Goal: Task Accomplishment & Management: Manage account settings

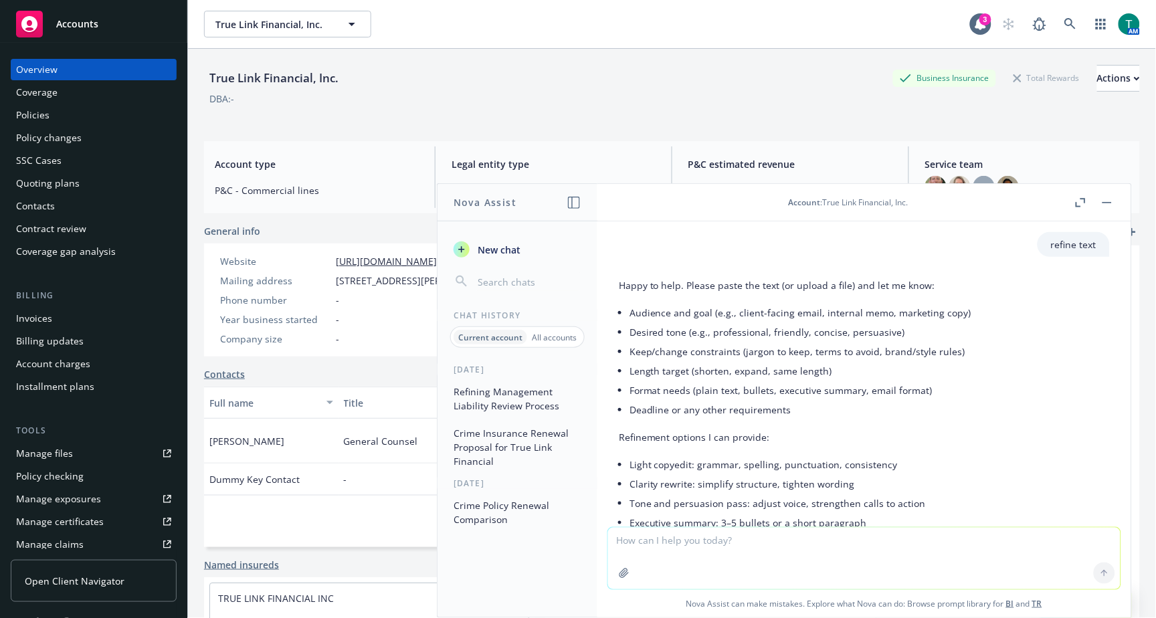
scroll to position [409, 0]
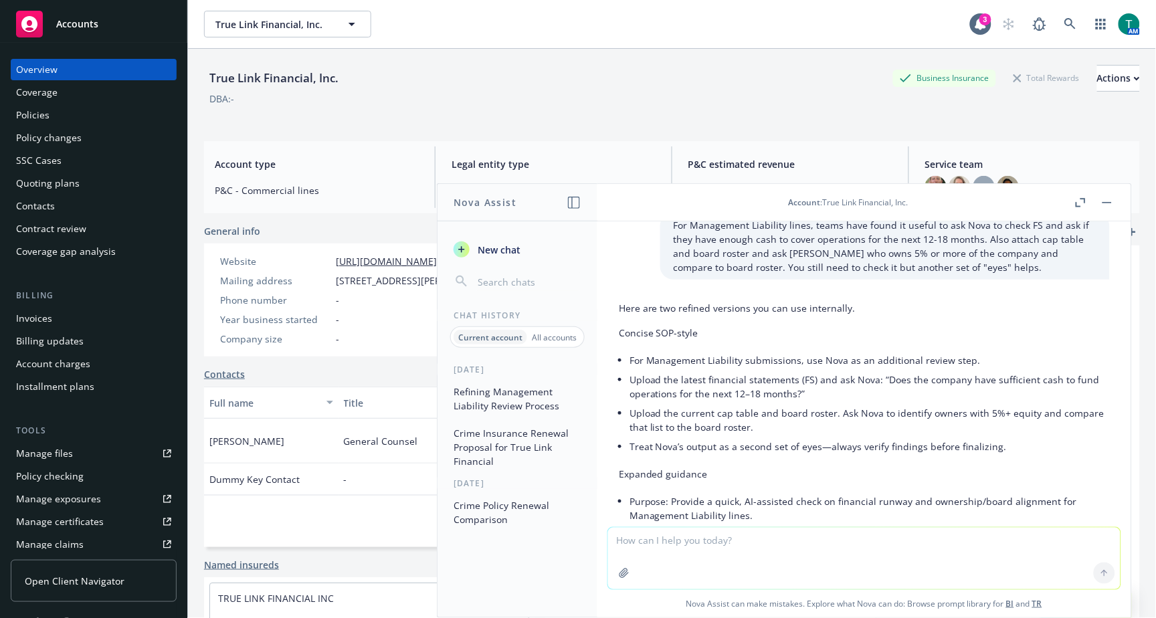
click at [686, 546] on textarea at bounding box center [864, 559] width 512 height 62
type textarea "refine"
click at [1113, 203] on button "button" at bounding box center [1107, 203] width 16 height 16
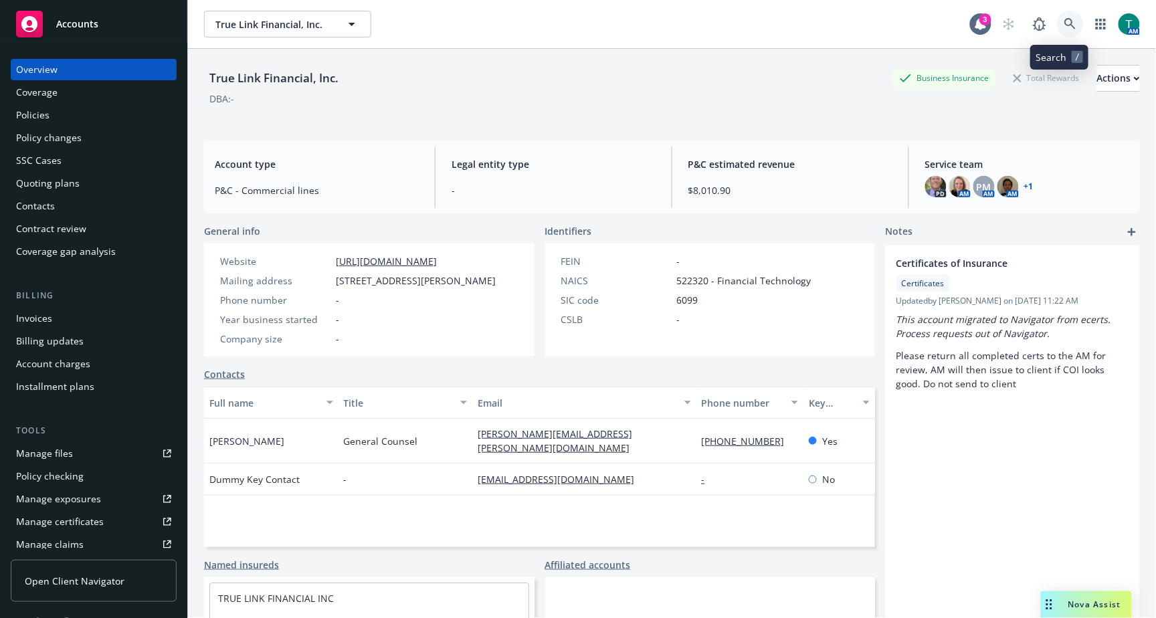
click at [1066, 24] on link at bounding box center [1070, 24] width 27 height 27
click at [1065, 607] on div "Nova Assist" at bounding box center [1094, 604] width 74 height 11
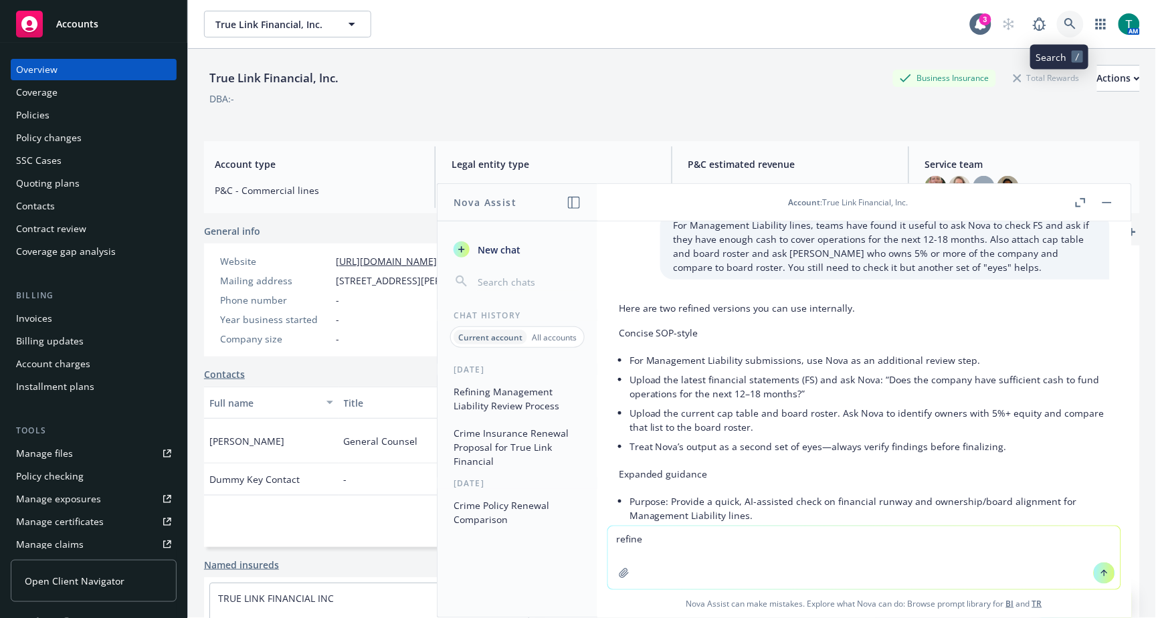
click at [1064, 18] on icon at bounding box center [1070, 24] width 12 height 12
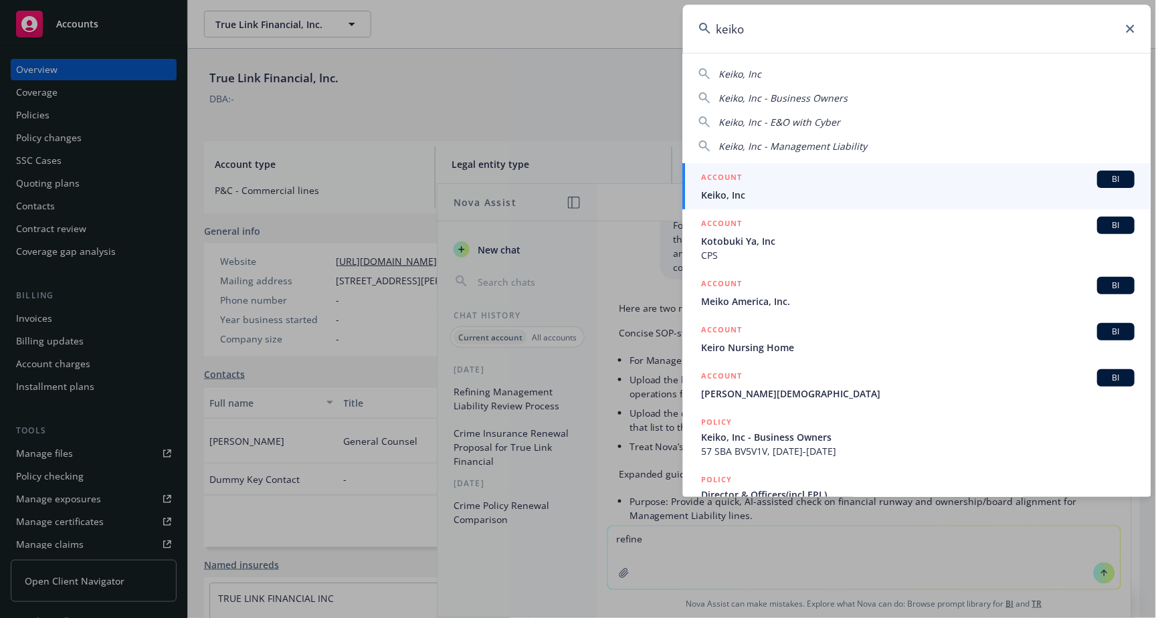
type input "keiko"
click at [1107, 169] on link "ACCOUNT BI Keiko, Inc" at bounding box center [917, 186] width 468 height 46
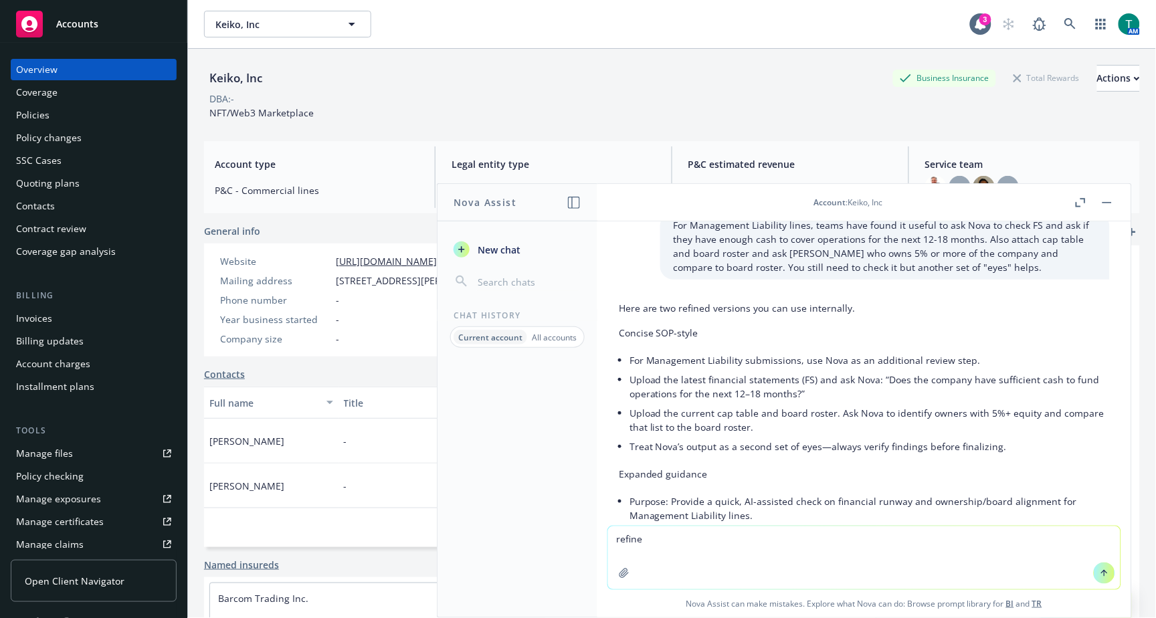
click at [1107, 202] on icon "button" at bounding box center [1106, 202] width 9 height 1
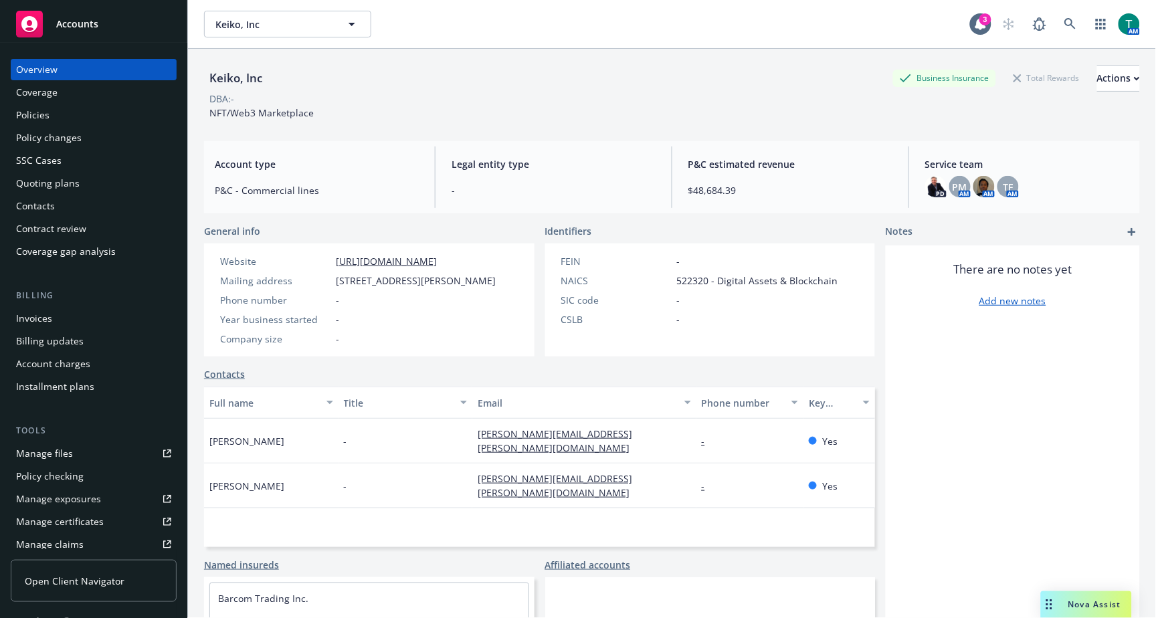
click at [1085, 610] on span "Nova Assist" at bounding box center [1094, 604] width 53 height 11
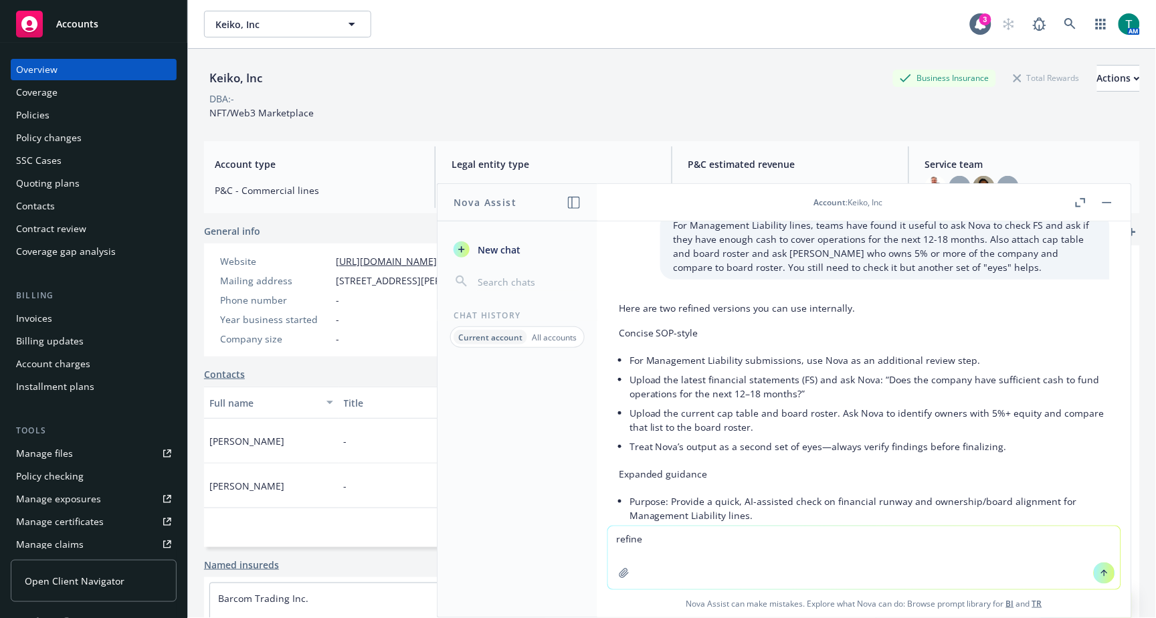
click at [685, 544] on textarea "refine" at bounding box center [864, 557] width 512 height 63
type textarea "refine email"
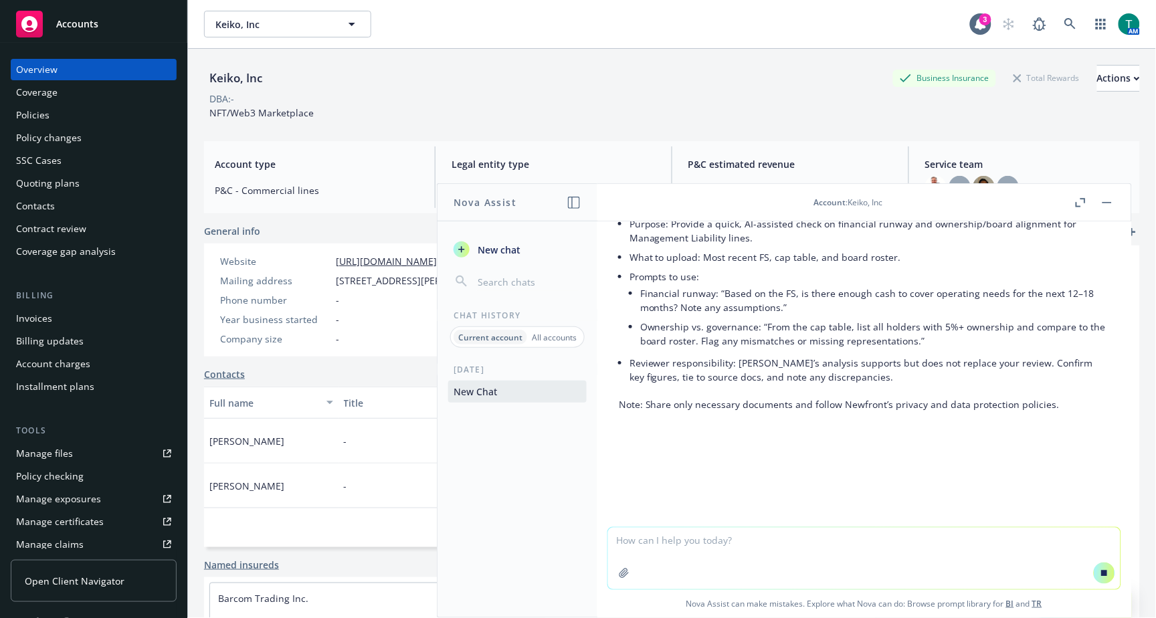
scroll to position [662, 0]
paste textarea "Hi [PERSON_NAME], We have the certificates for you here but want to verify a fe…"
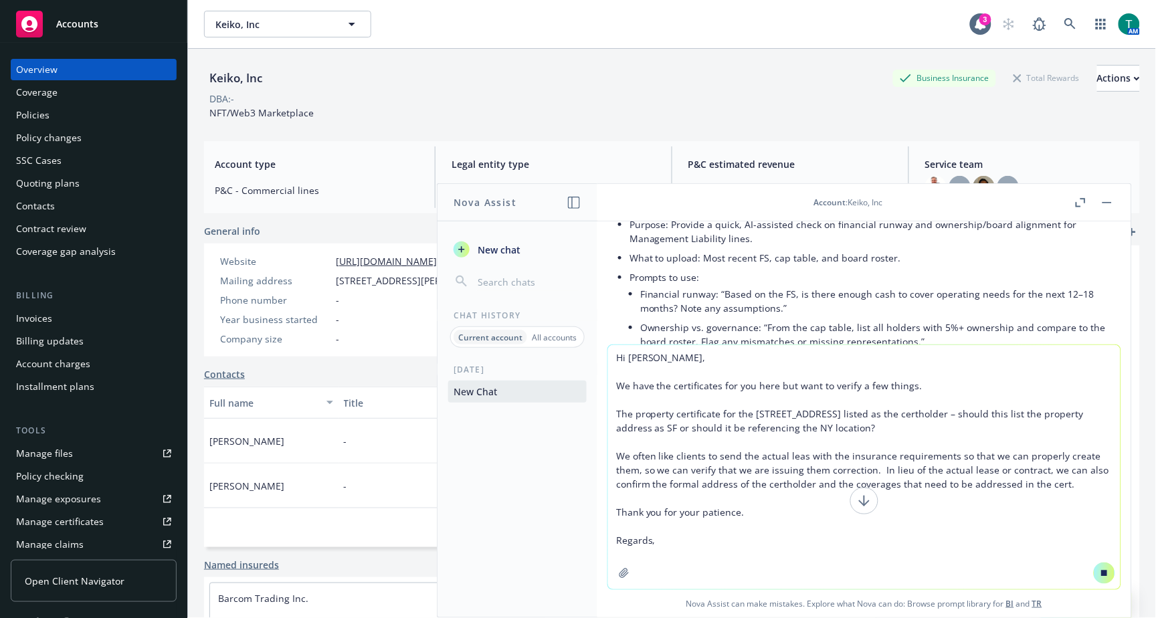
click at [692, 544] on textarea "Hi [PERSON_NAME], We have the certificates for you here but want to verify a fe…" at bounding box center [864, 467] width 512 height 244
drag, startPoint x: 645, startPoint y: 536, endPoint x: 574, endPoint y: 530, distance: 71.8
click at [596, 530] on div "Nova Assist New chat Chat History Current account All accounts [DATE] New Chat …" at bounding box center [863, 400] width 535 height 435
type textarea "Hi [PERSON_NAME], We have the certificates for you here but want to verify a fe…"
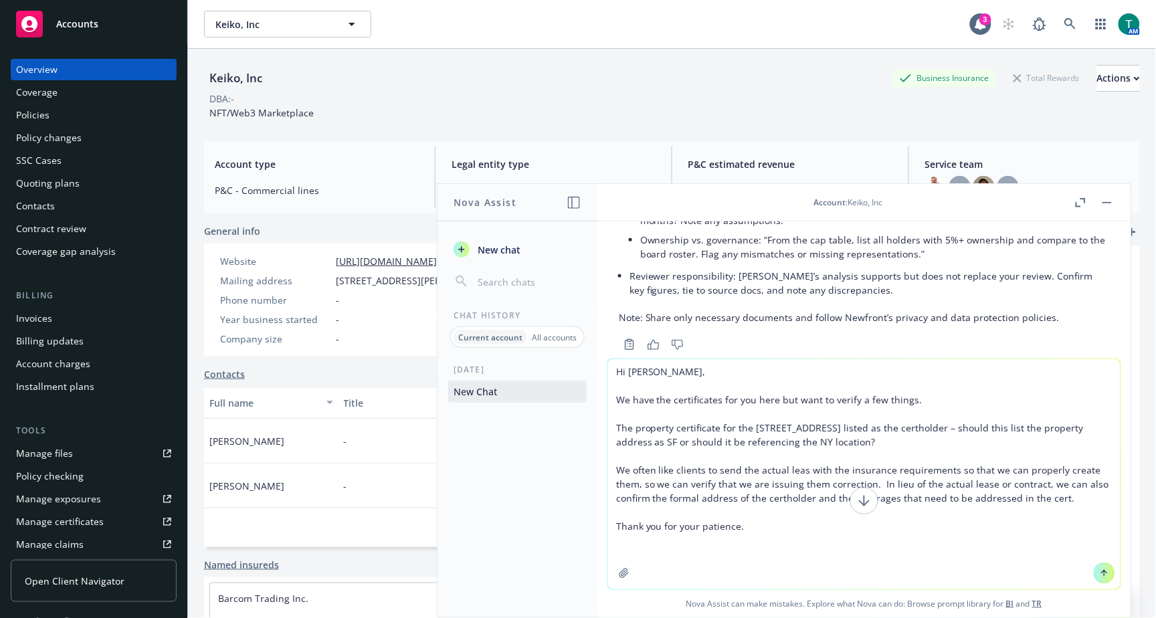
click at [762, 518] on textarea "Hi [PERSON_NAME], We have the certificates for you here but want to verify a fe…" at bounding box center [864, 474] width 512 height 230
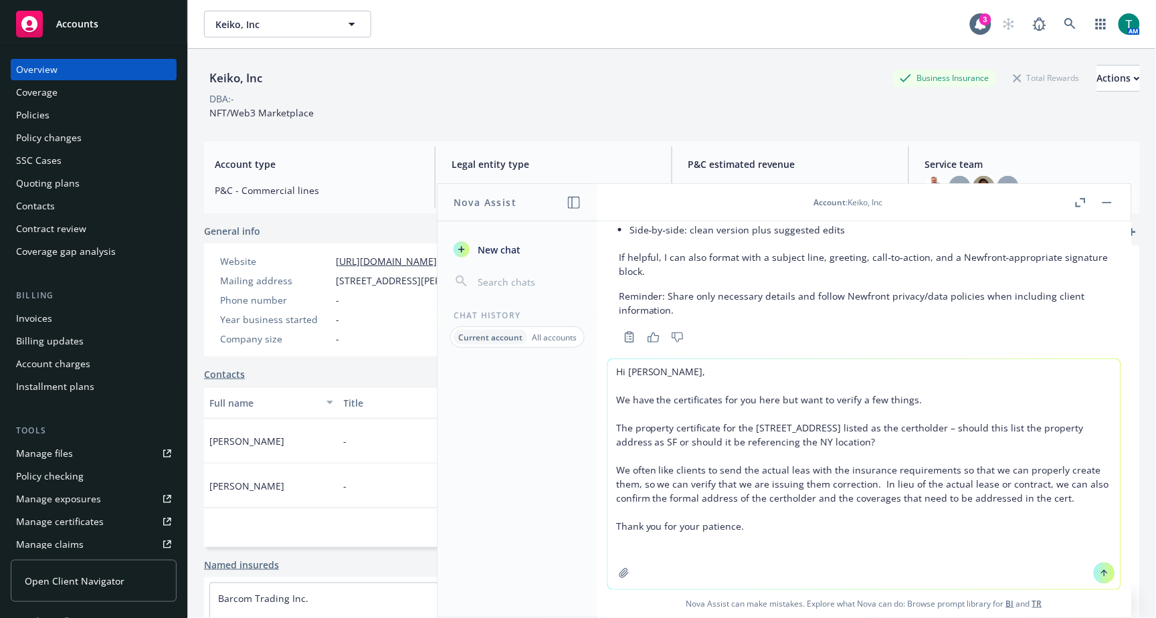
scroll to position [1224, 0]
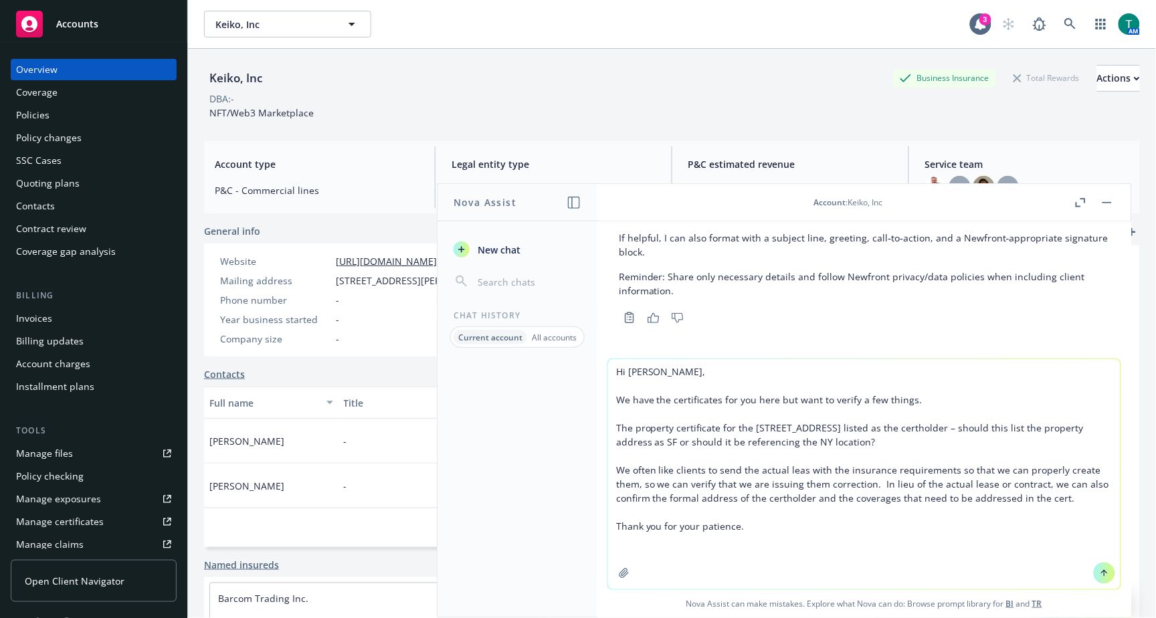
click at [756, 529] on textarea "Hi [PERSON_NAME], We have the certificates for you here but want to verify a fe…" at bounding box center [864, 474] width 512 height 230
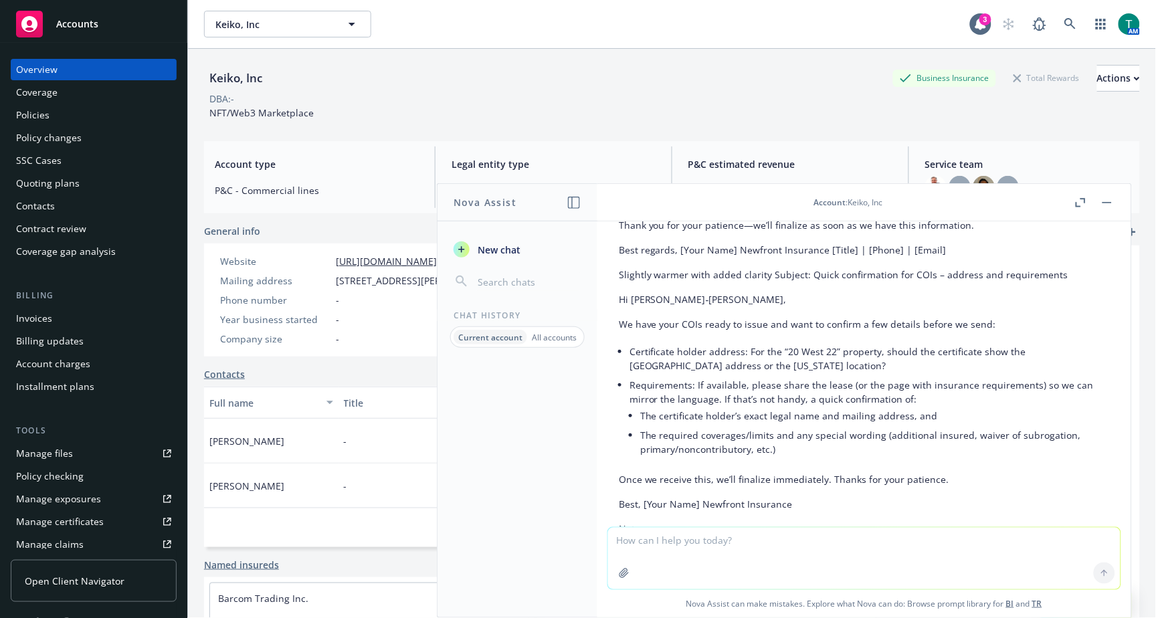
scroll to position [1749, 0]
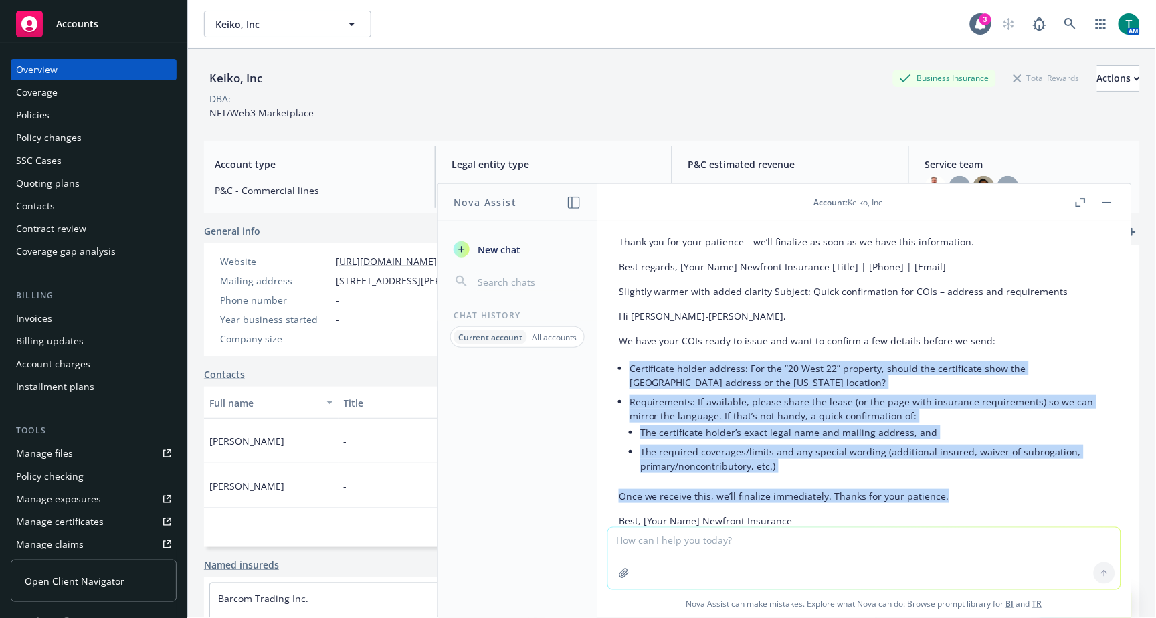
drag, startPoint x: 918, startPoint y: 481, endPoint x: 616, endPoint y: 364, distance: 324.1
click at [616, 364] on div "Here are two polished options. Use whichever fits your tone. Concise and profes…" at bounding box center [864, 329] width 512 height 631
copy div "Certificate holder address: For the “20 West 22” property, should the certifica…"
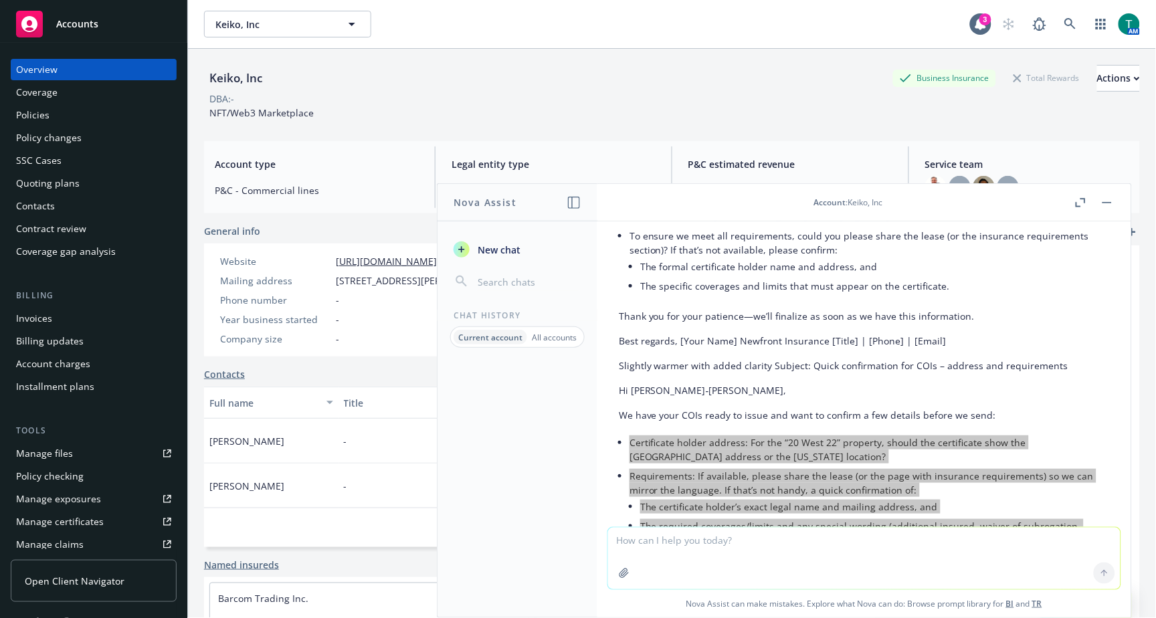
scroll to position [1600, 0]
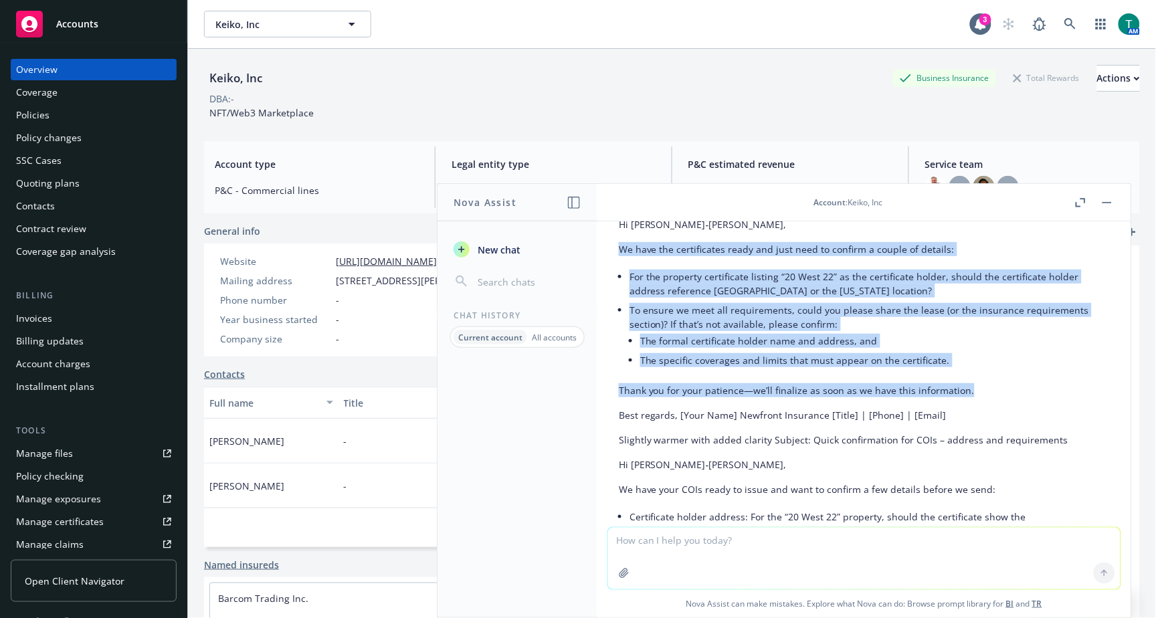
drag, startPoint x: 984, startPoint y: 390, endPoint x: 622, endPoint y: 244, distance: 390.0
click at [622, 244] on div "Here are two polished options. Use whichever fits your tone. Concise and profes…" at bounding box center [864, 465] width 491 height 607
copy div "We have the certificates ready and just need to confirm a couple of details: Fo…"
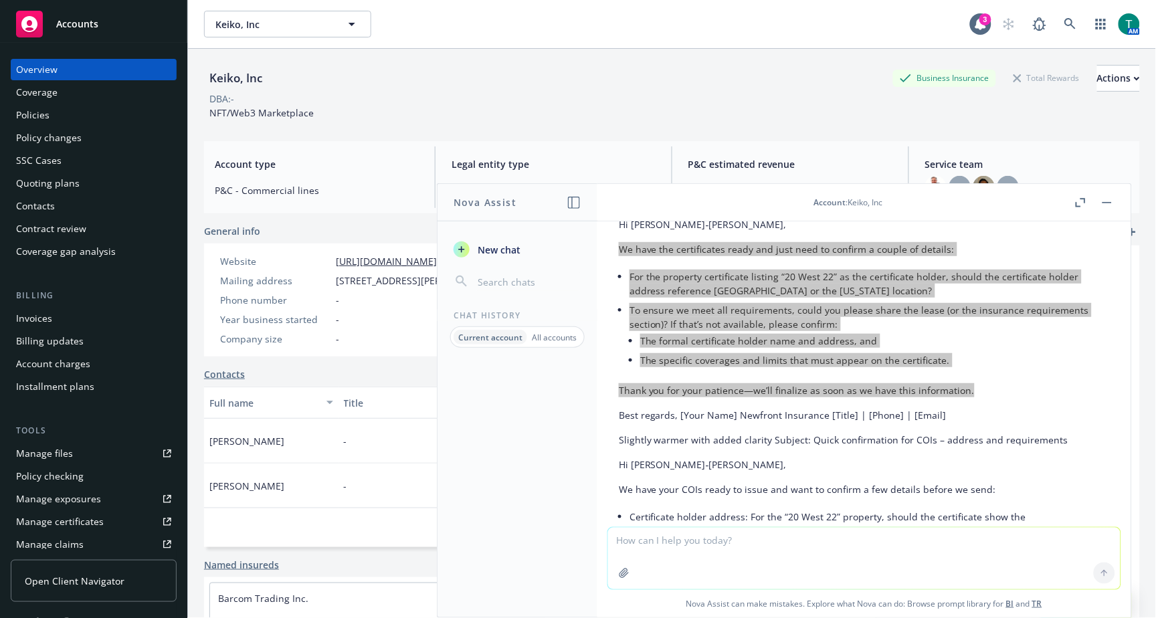
scroll to position [1452, 0]
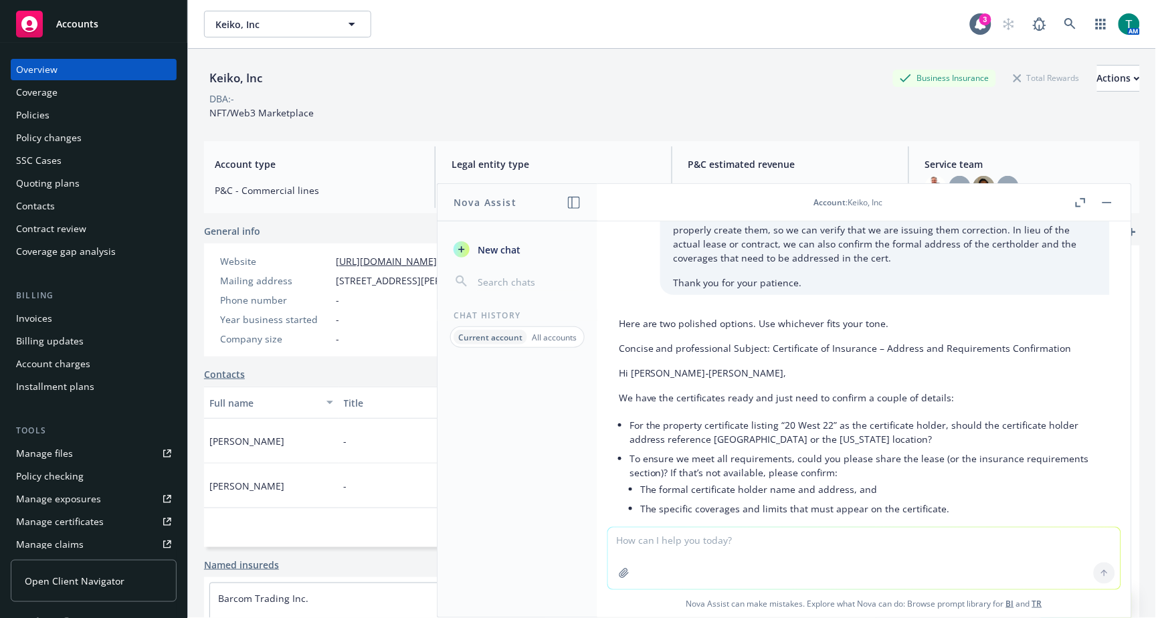
click at [695, 370] on p "Hi [PERSON_NAME]‑[PERSON_NAME]," at bounding box center [864, 373] width 491 height 14
drag, startPoint x: 710, startPoint y: 370, endPoint x: 610, endPoint y: 369, distance: 99.6
click at [610, 369] on div "Here are two polished options. Use whichever fits your tone. Concise and profes…" at bounding box center [864, 626] width 512 height 631
copy p "Hi [PERSON_NAME]‑[PERSON_NAME],"
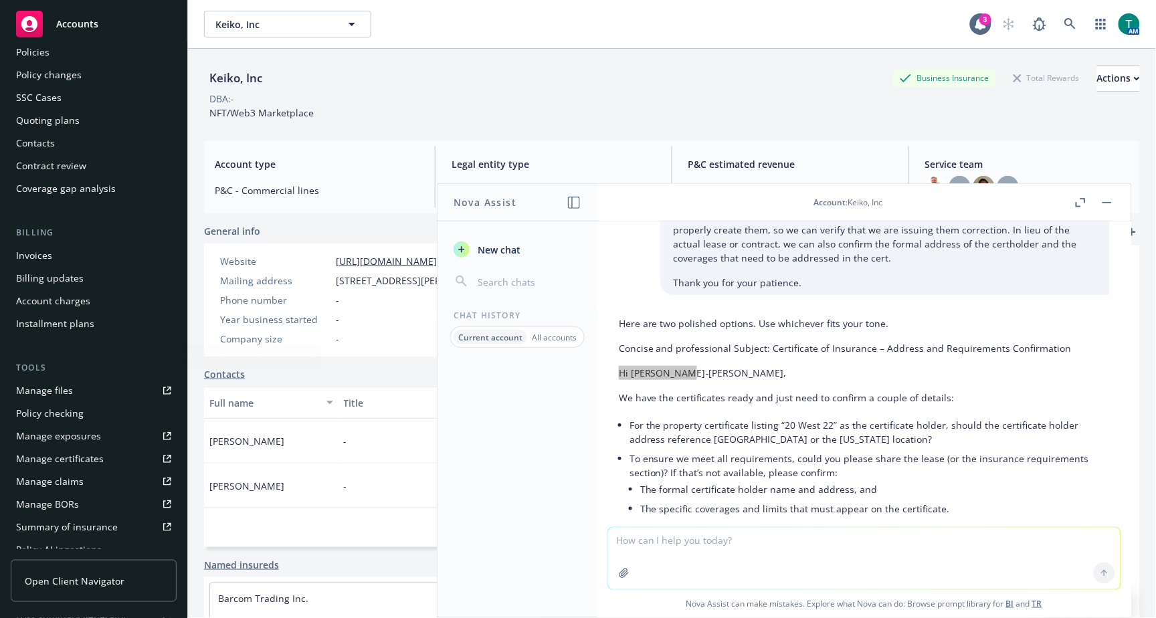
scroll to position [148, 0]
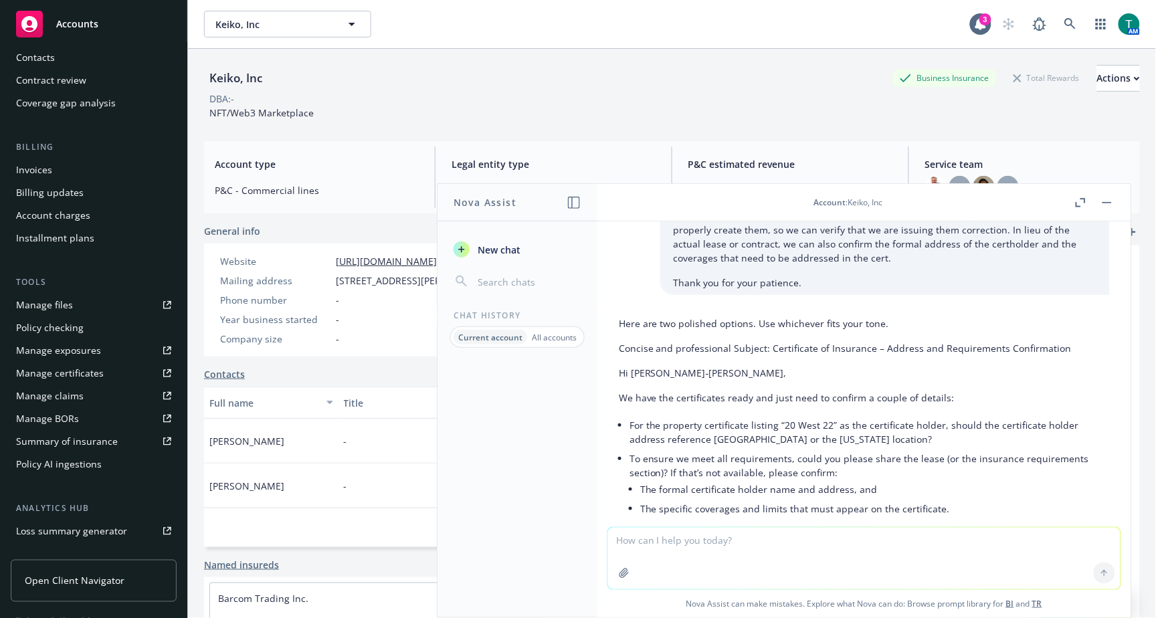
click at [734, 560] on textarea at bounding box center [864, 559] width 512 height 62
click at [1109, 202] on icon "button" at bounding box center [1106, 202] width 9 height 1
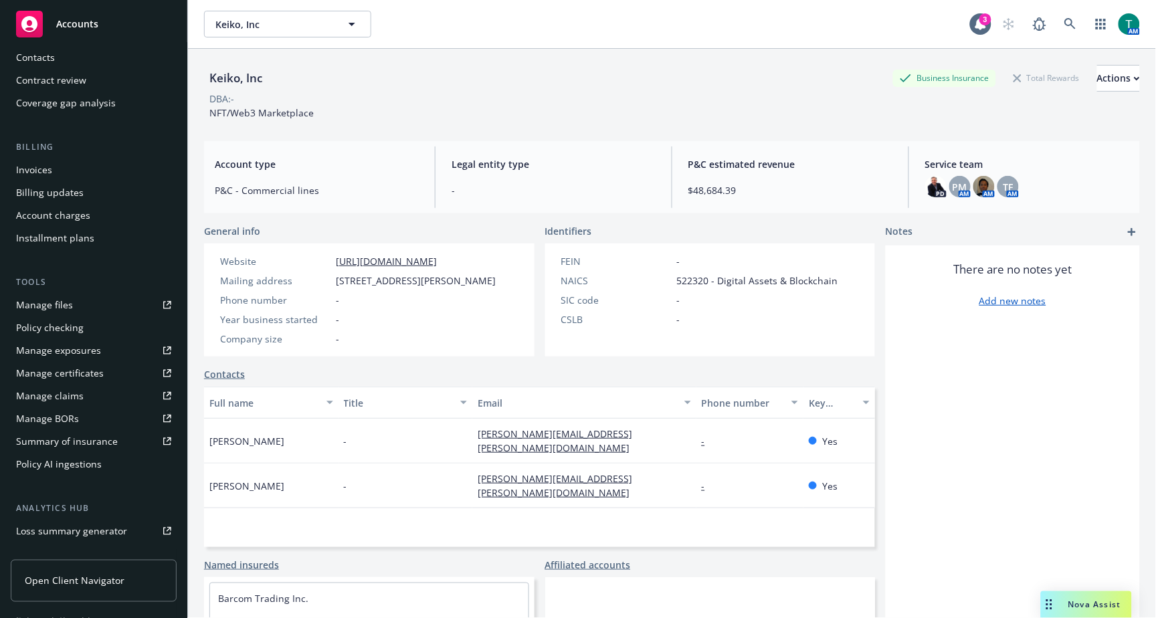
click at [1095, 597] on div "Nova Assist" at bounding box center [1086, 604] width 91 height 27
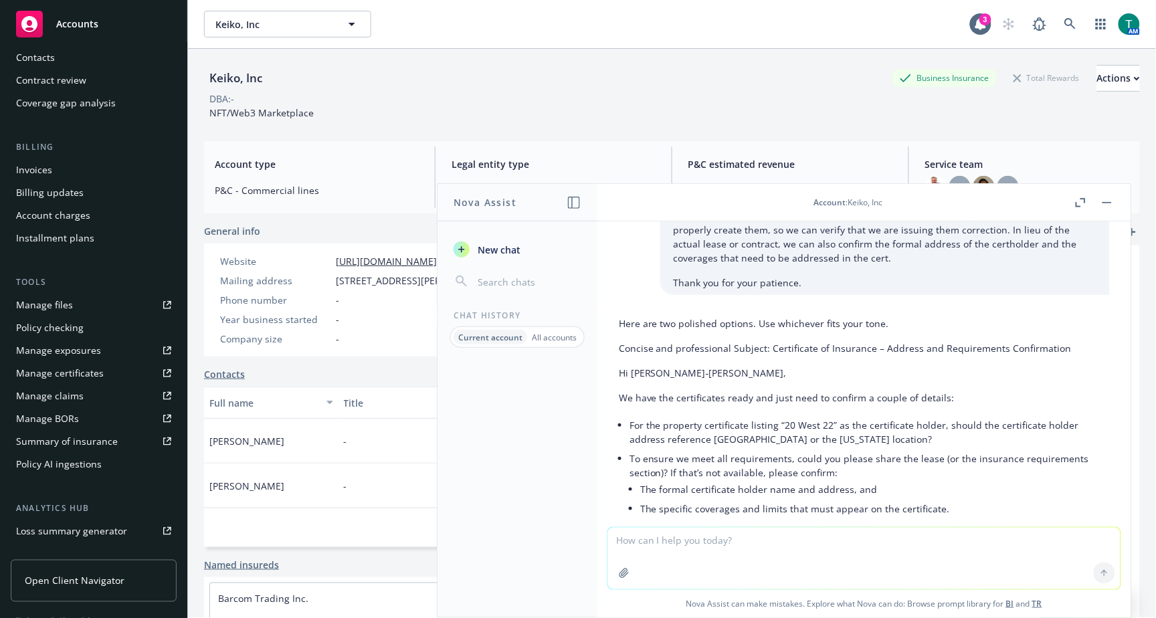
click at [1041, 591] on button "Nova Assist" at bounding box center [1086, 604] width 91 height 27
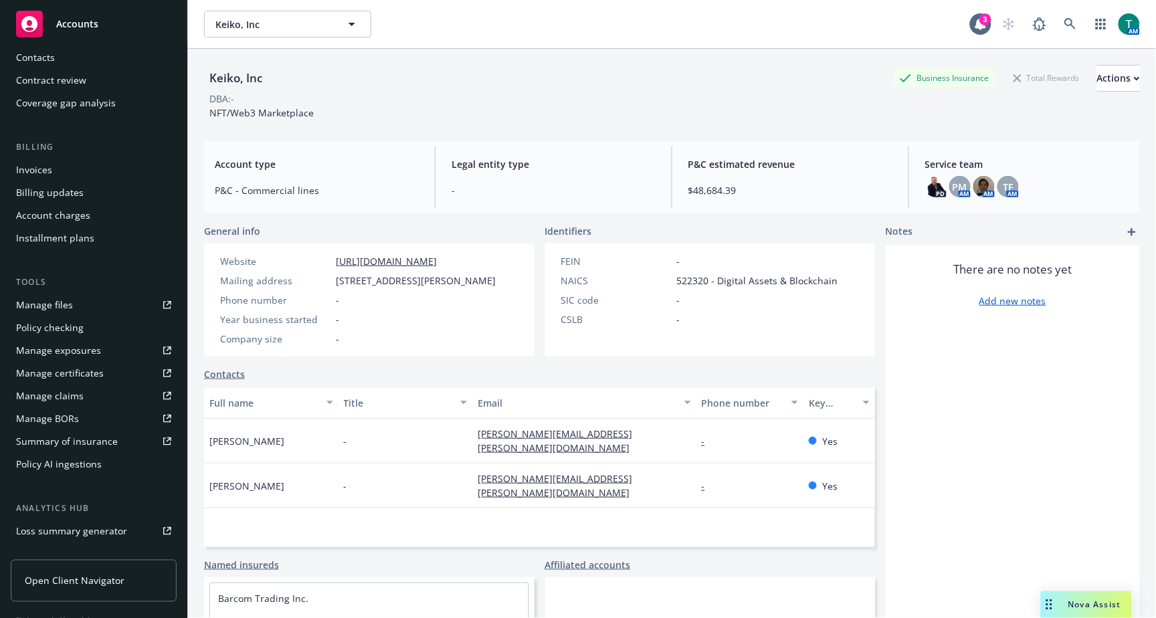
click at [1086, 613] on div "Nova Assist" at bounding box center [1086, 604] width 91 height 27
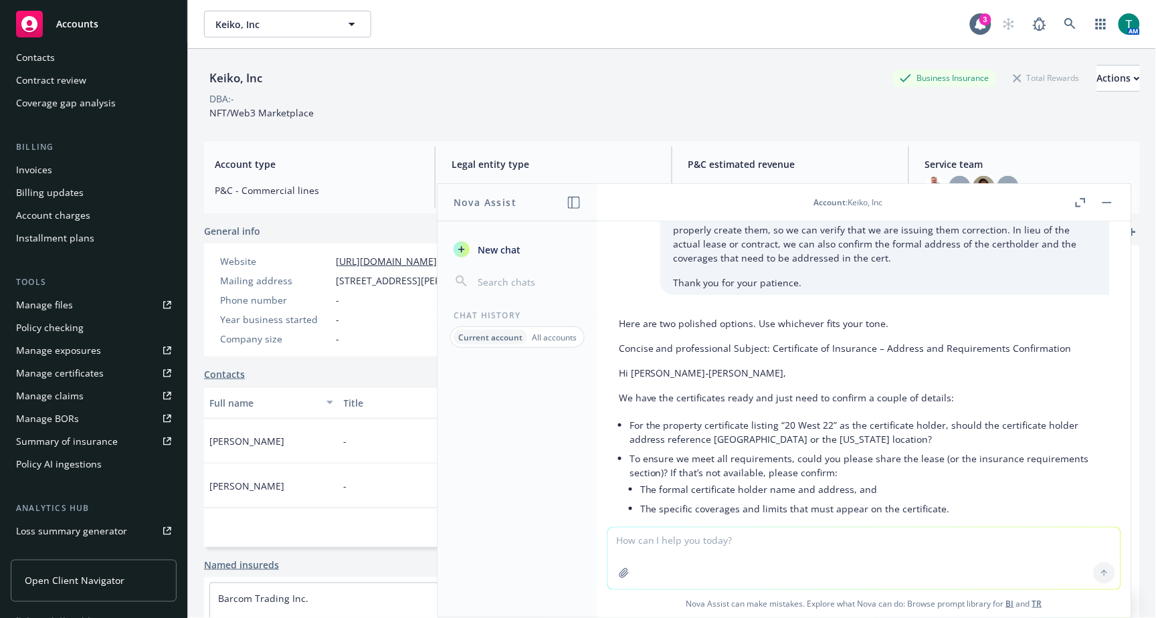
click at [853, 562] on textarea at bounding box center [864, 559] width 512 height 62
type textarea "What are certificates of insurance typically used for"
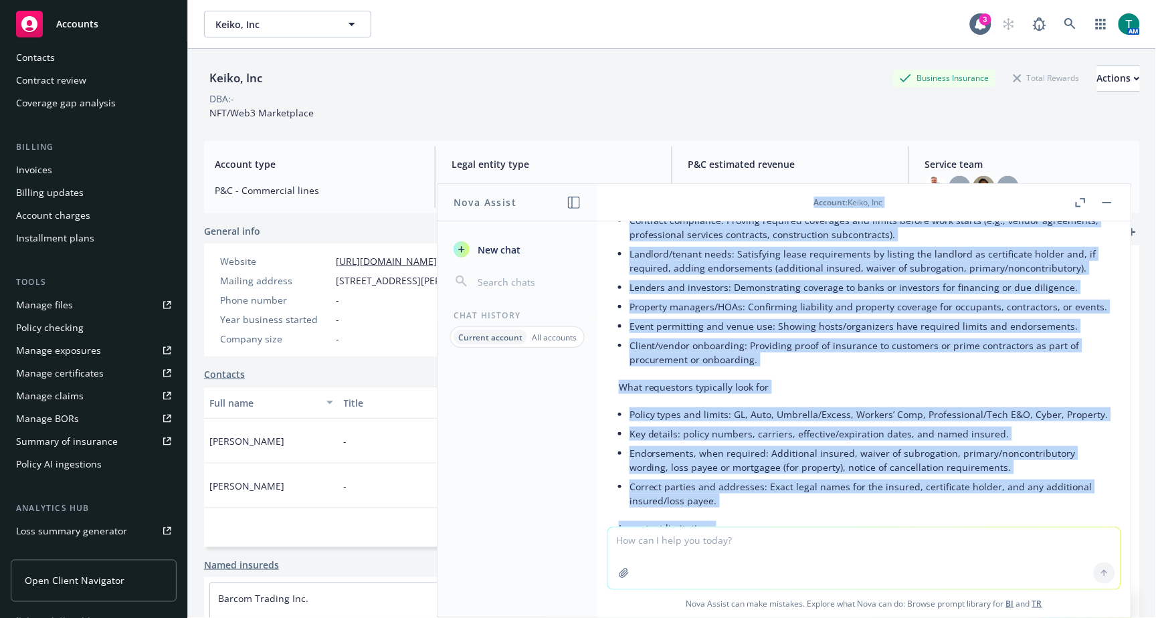
scroll to position [2048, 0]
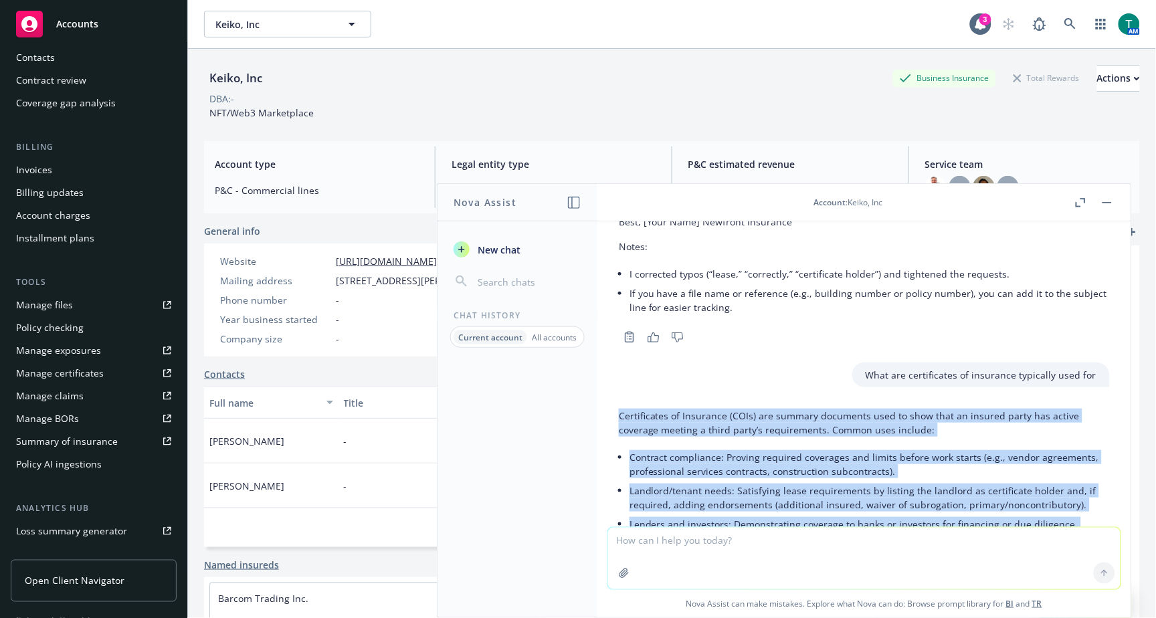
drag, startPoint x: 1037, startPoint y: 424, endPoint x: 612, endPoint y: 413, distance: 425.4
copy div "Loremipsumdo si Ametconse (ADIp) eli seddoei temporinc utla et dolo magn al eni…"
click at [1108, 208] on button "button" at bounding box center [1107, 203] width 16 height 16
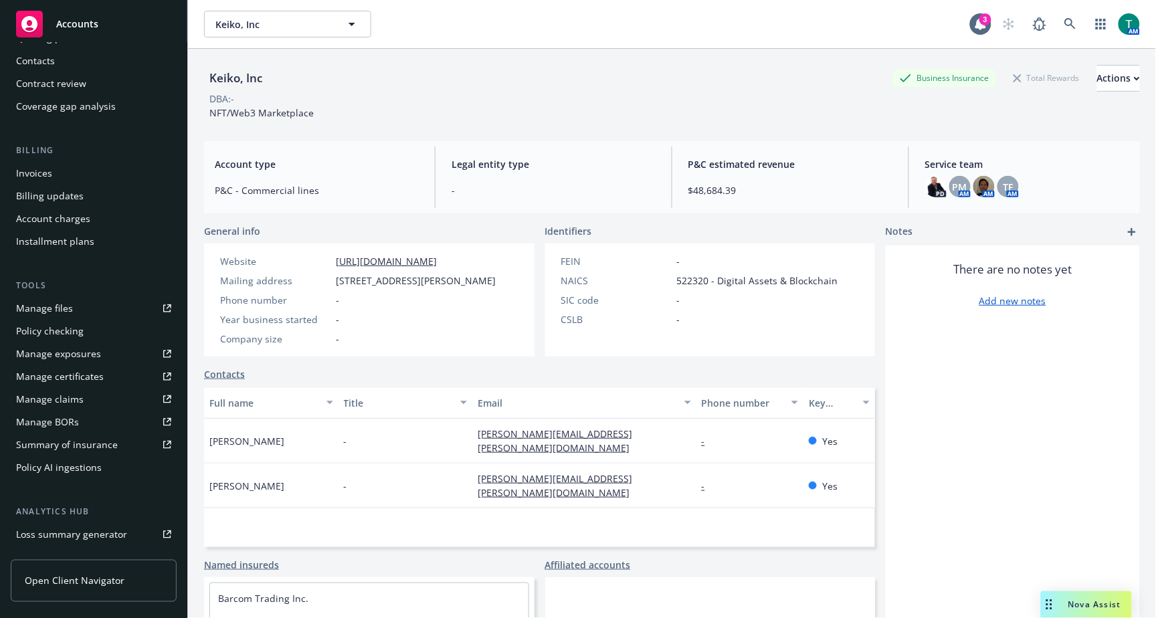
scroll to position [0, 0]
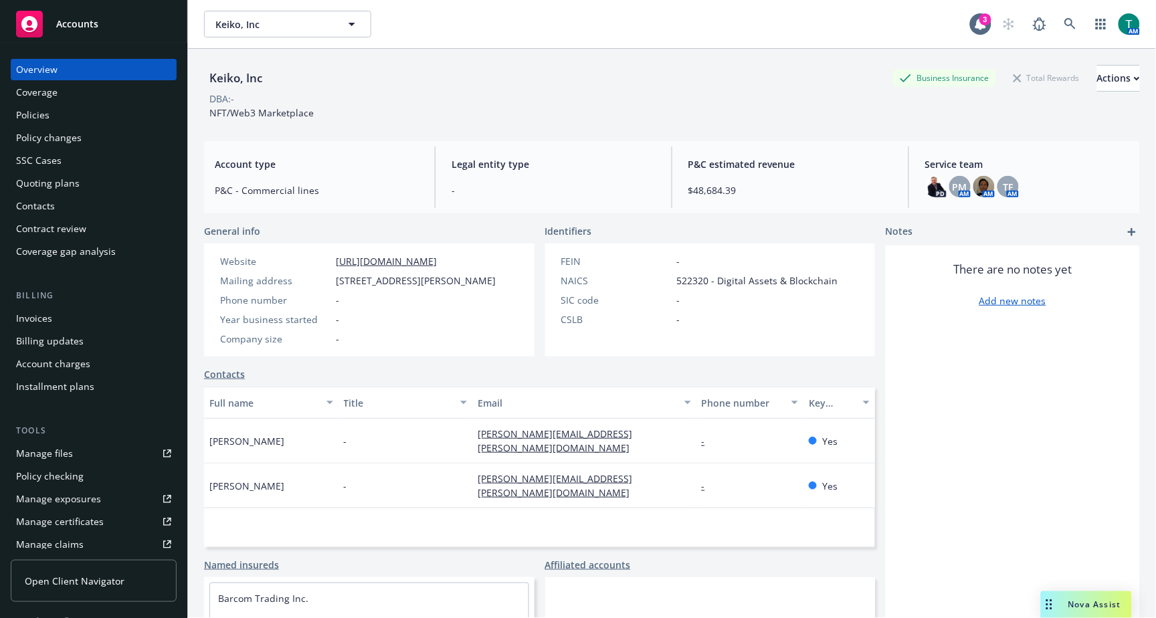
click at [64, 451] on div "Manage files" at bounding box center [44, 453] width 57 height 21
click at [66, 450] on div "Manage files" at bounding box center [44, 453] width 57 height 21
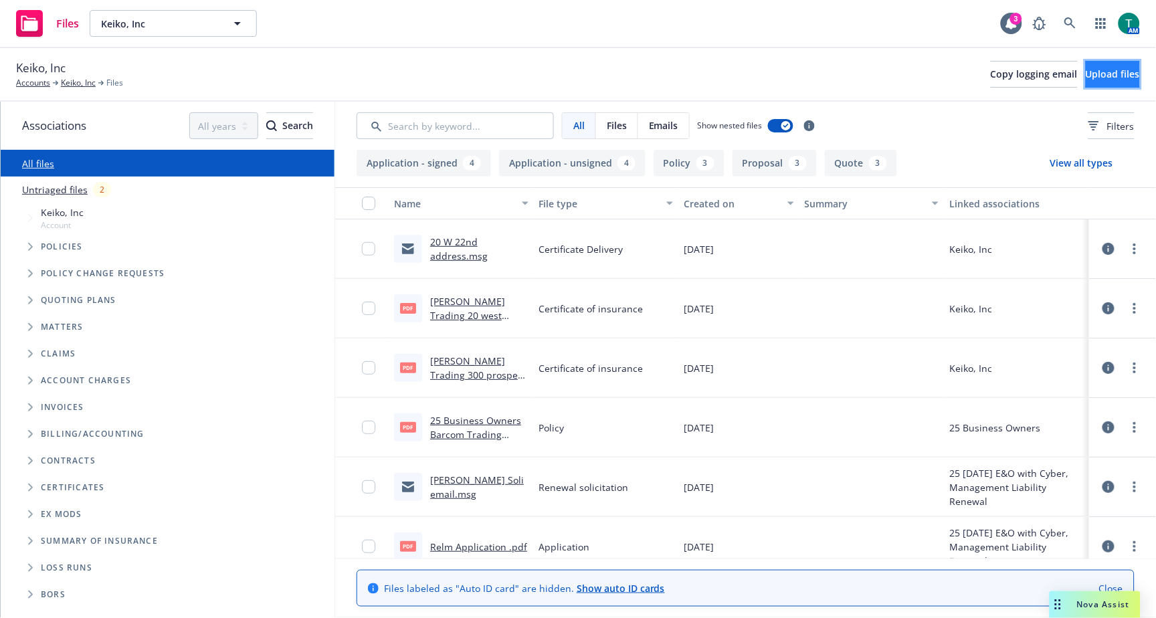
click at [1110, 76] on span "Upload files" at bounding box center [1112, 74] width 54 height 13
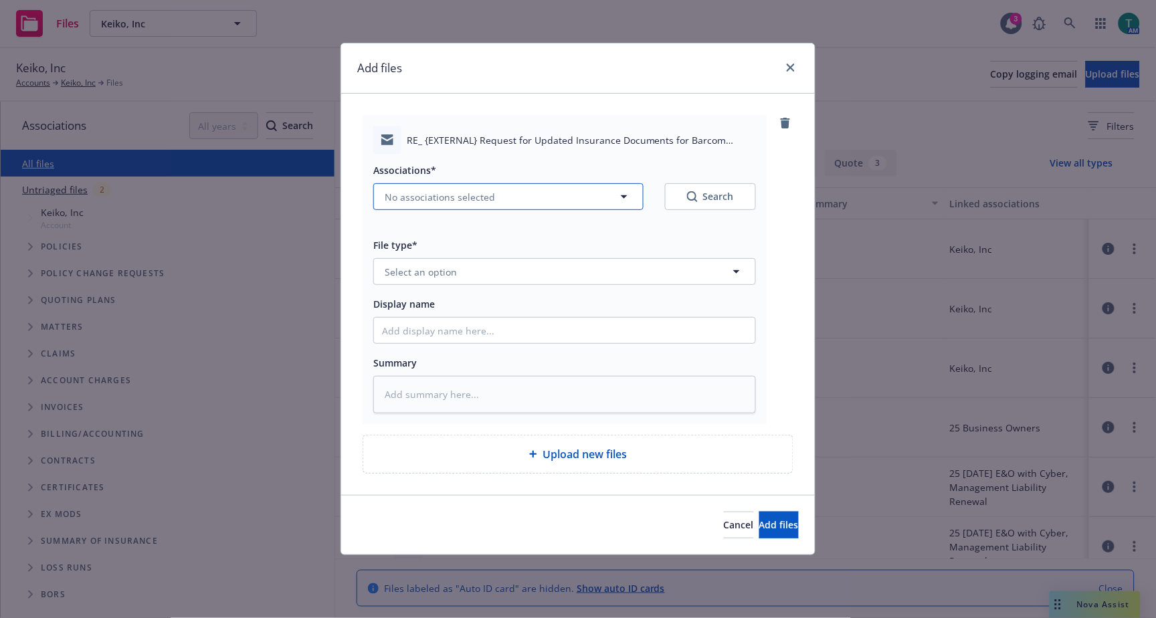
click at [416, 187] on button "No associations selected" at bounding box center [508, 196] width 270 height 27
type textarea "x"
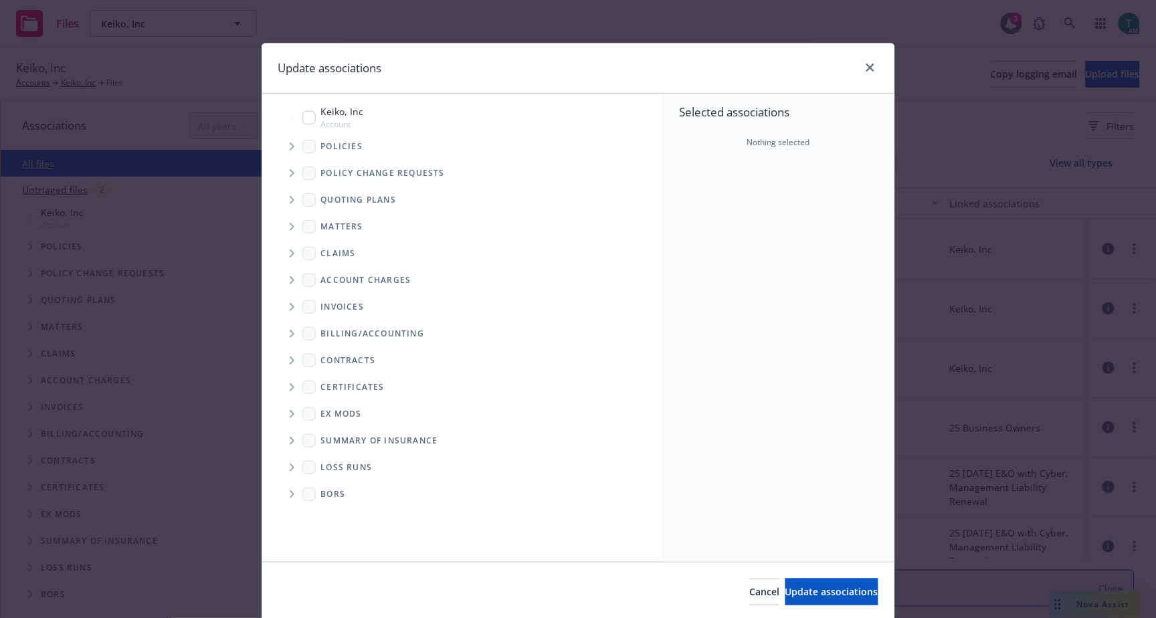
click at [310, 118] on input "Tree Example" at bounding box center [308, 117] width 13 height 13
checkbox input "true"
click at [290, 196] on icon "Tree Example" at bounding box center [292, 200] width 5 height 8
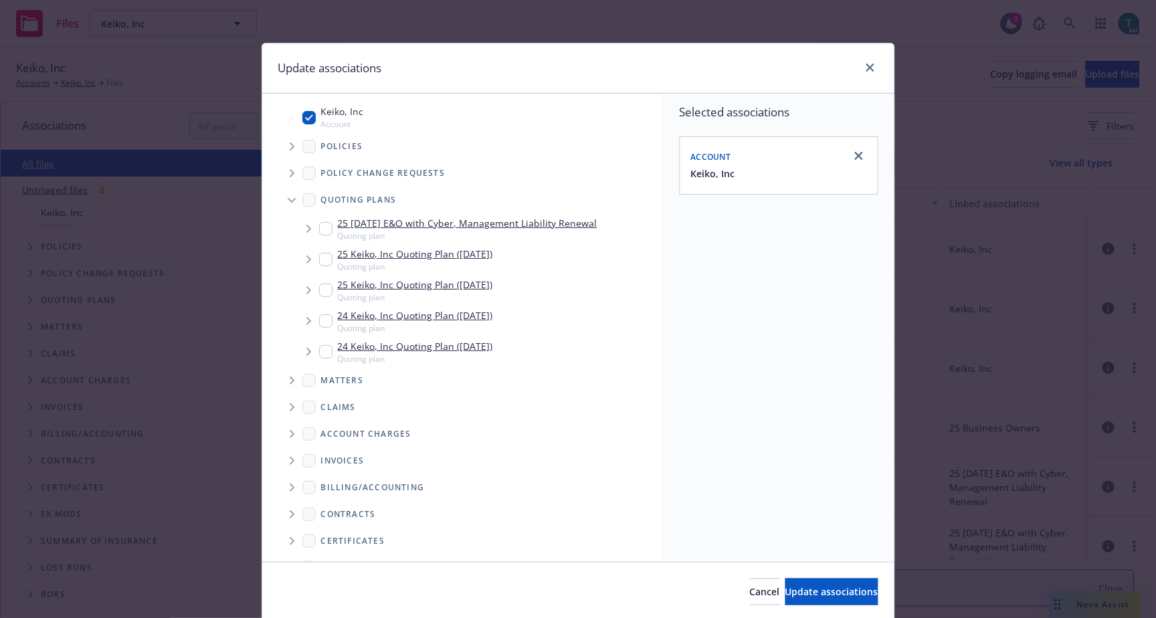
click at [290, 201] on icon "Tree Example" at bounding box center [292, 200] width 8 height 5
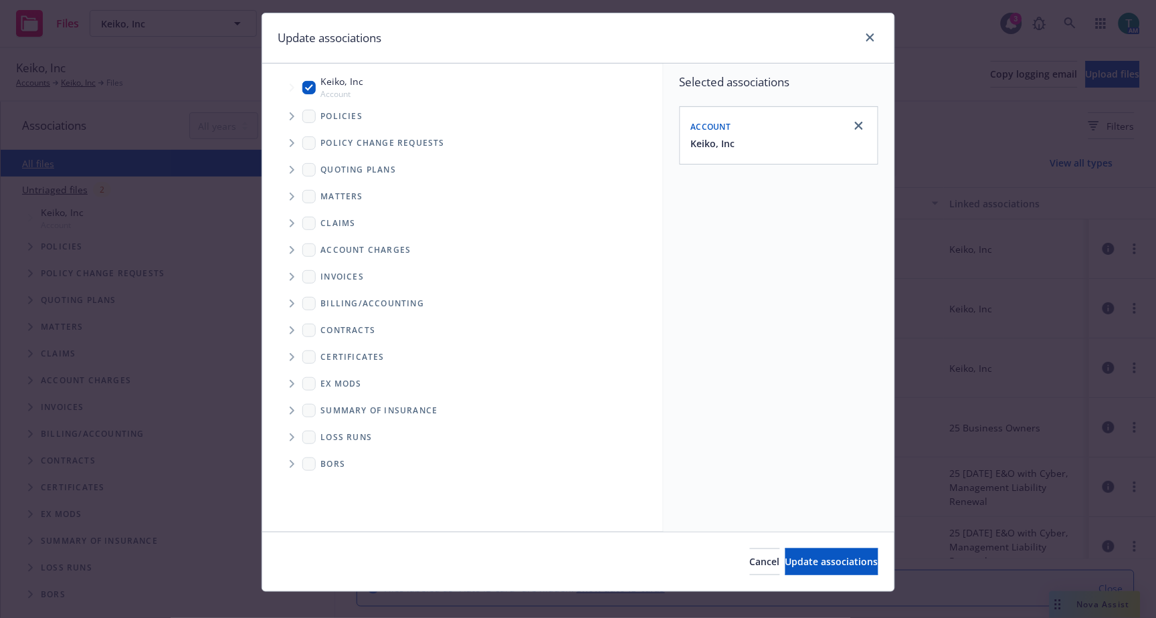
scroll to position [47, 0]
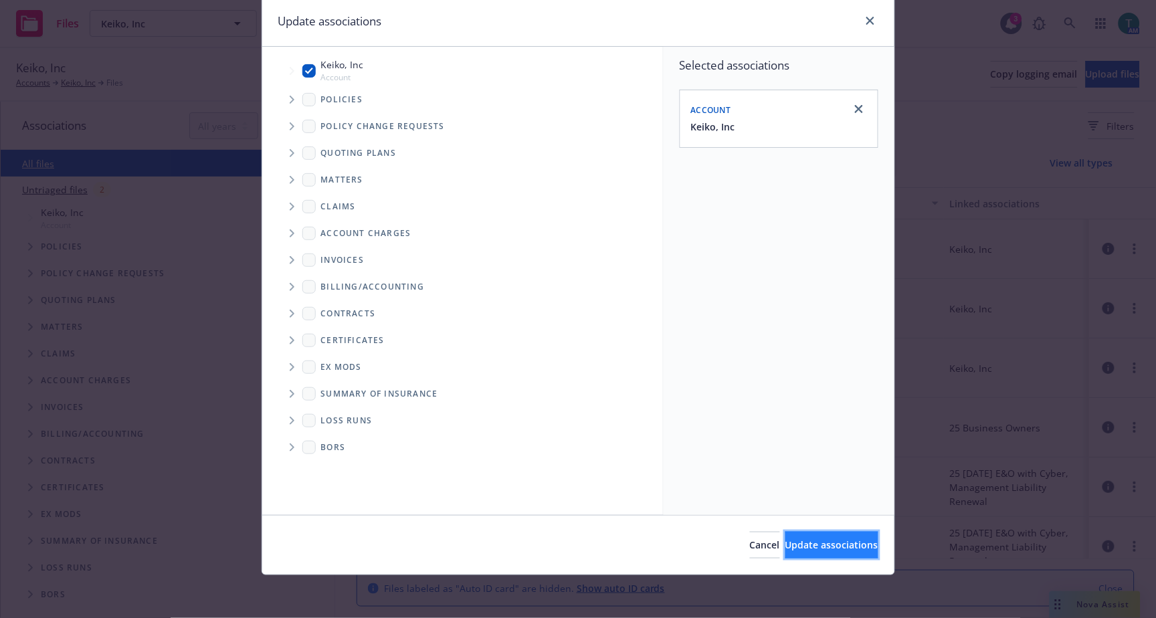
click at [796, 542] on span "Update associations" at bounding box center [831, 544] width 93 height 13
type textarea "x"
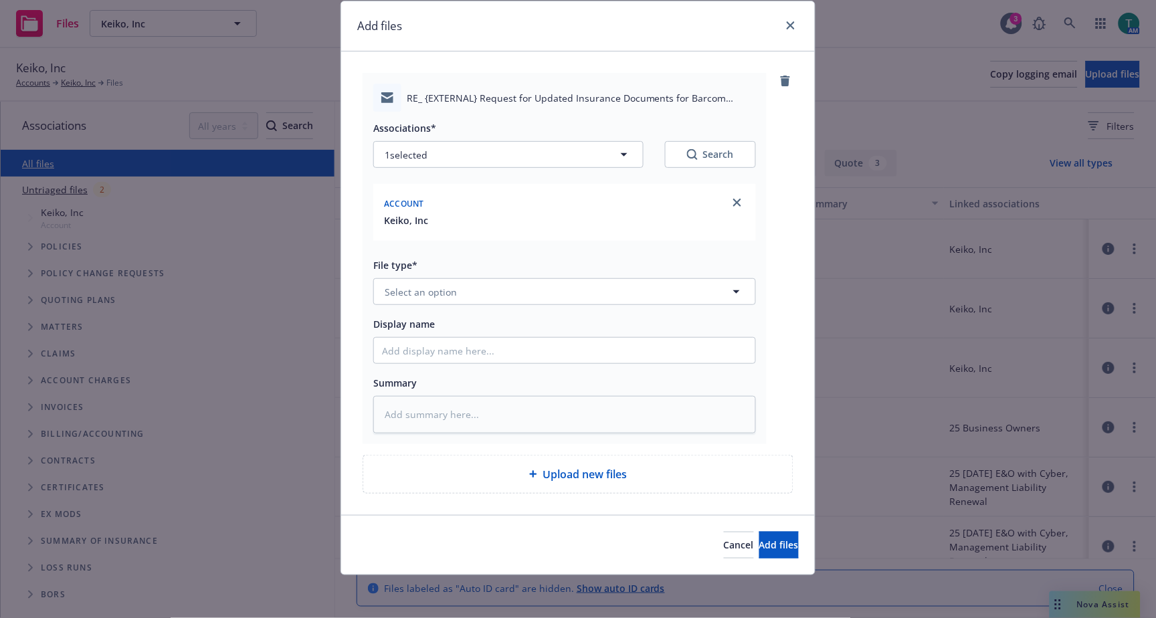
scroll to position [43, 0]
click at [420, 290] on span "Select an option" at bounding box center [421, 292] width 72 height 14
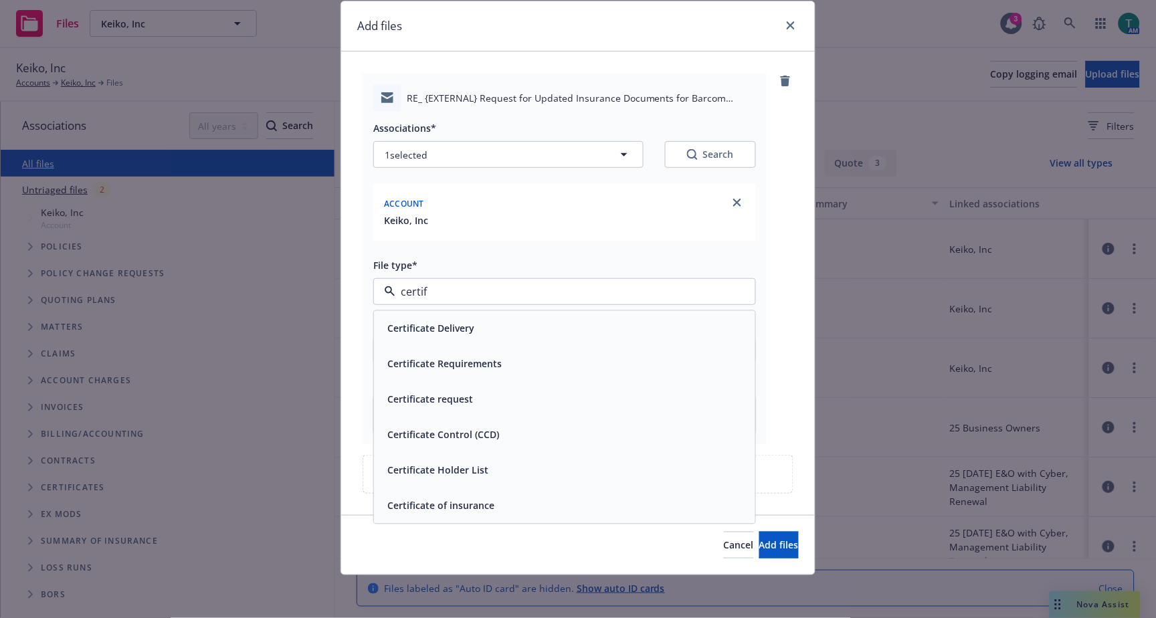
type input "certifi"
click at [494, 509] on div "Certificate of insurance" at bounding box center [564, 505] width 365 height 19
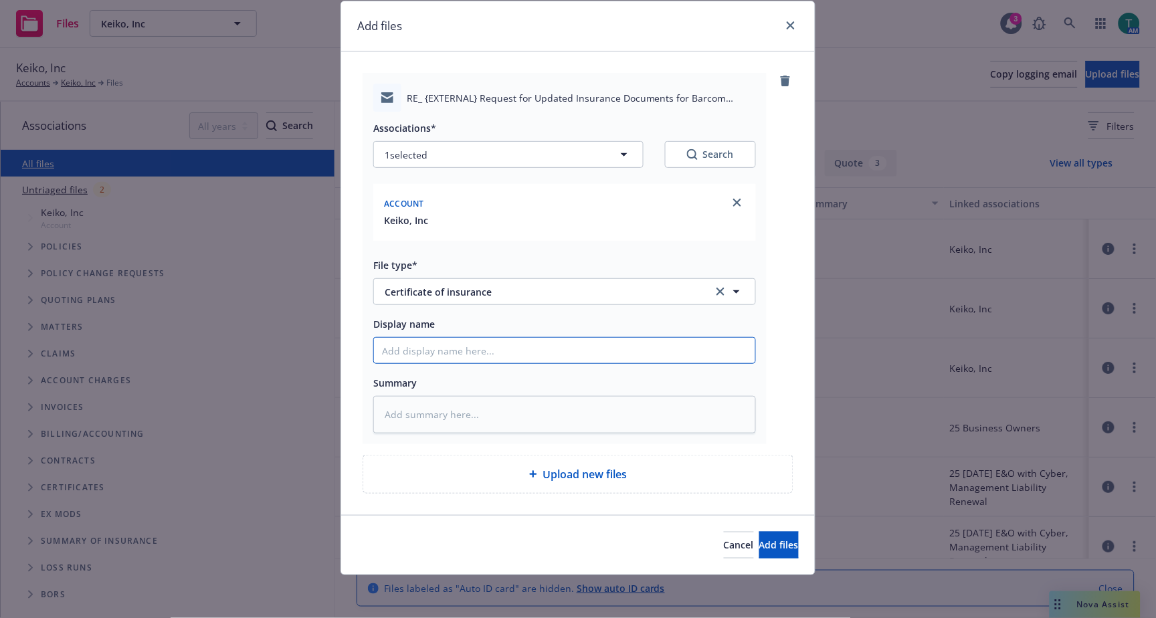
click at [406, 349] on input "Display name" at bounding box center [564, 350] width 381 height 25
type textarea "x"
type input "R"
type textarea "x"
type input "Re"
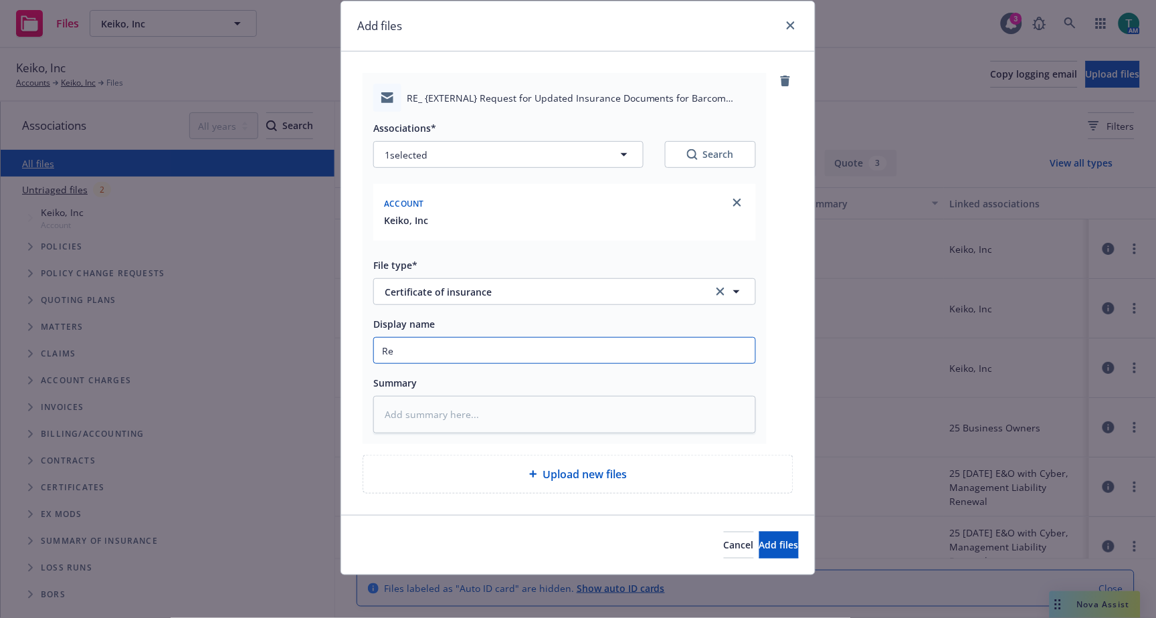
type textarea "x"
type input "Requ"
type textarea "x"
type input "Reque"
type textarea "x"
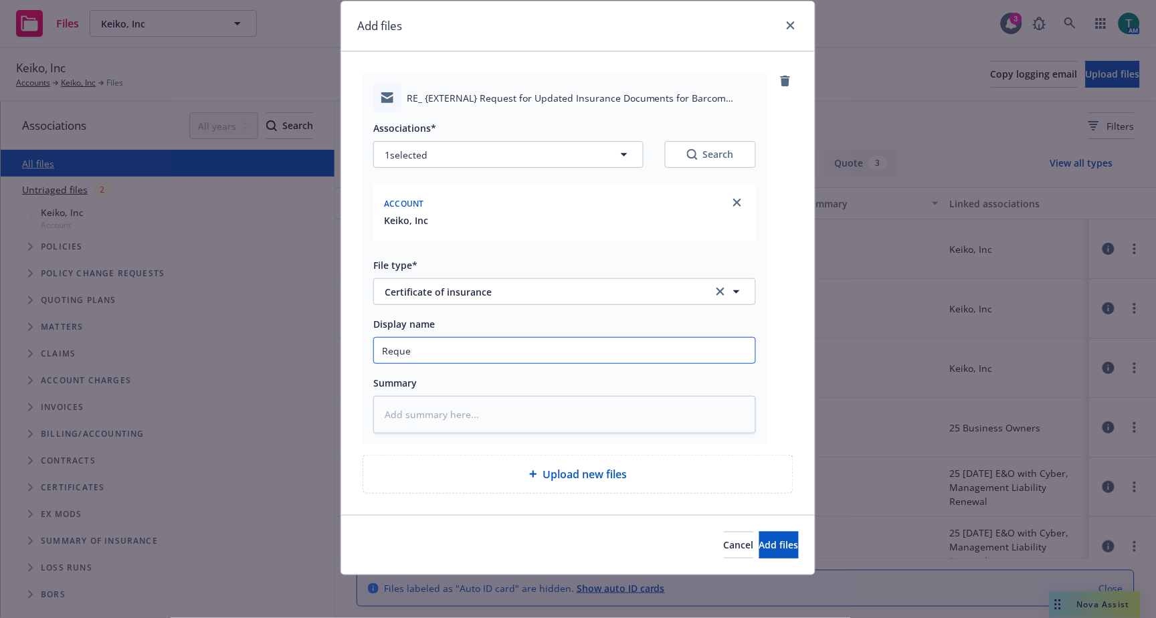
type input "Reques"
type textarea "x"
type input "Request"
type textarea "x"
type input "Request v"
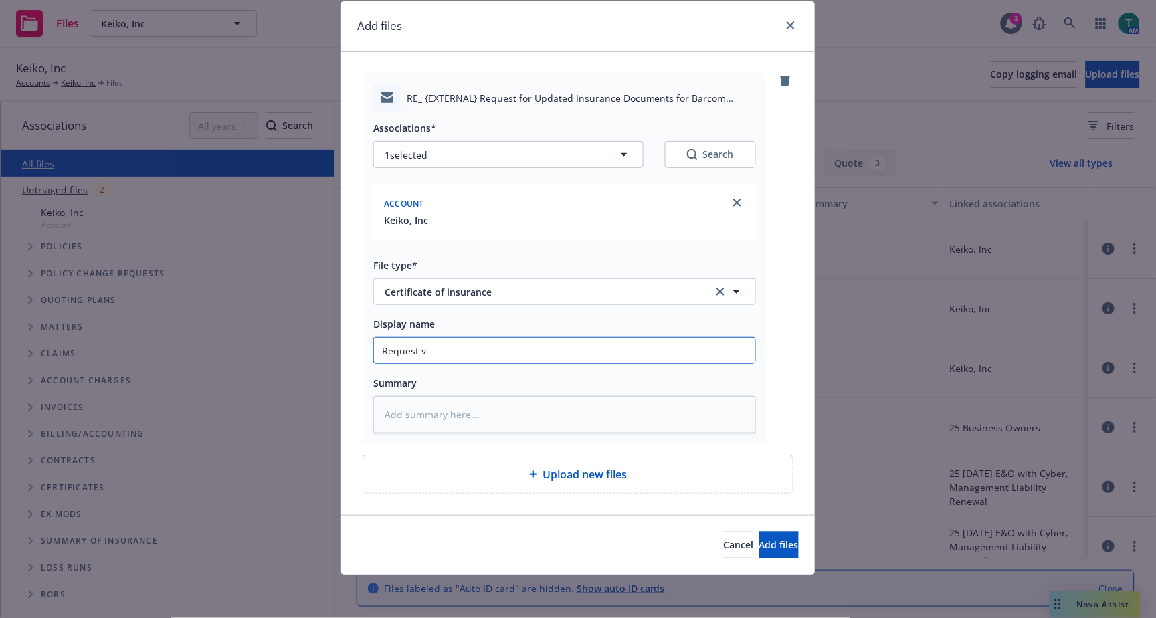
type textarea "x"
type input "Request ve"
type textarea "x"
type input "Request ver"
type textarea "x"
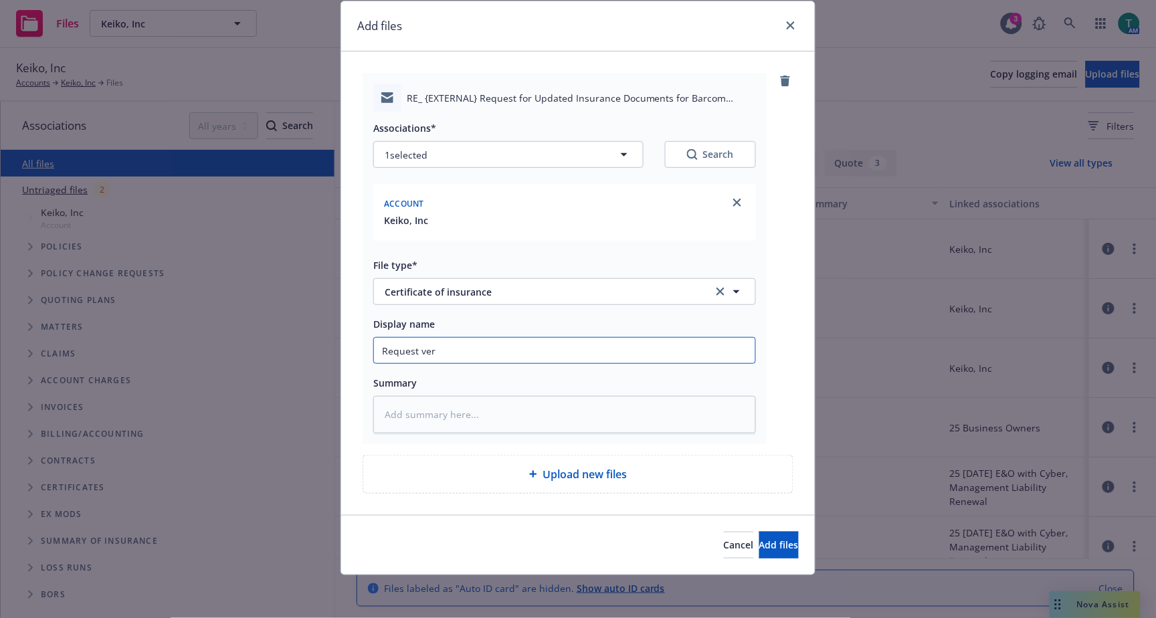
type input "Request veri"
type textarea "x"
type input "Request verif"
type textarea "x"
type input "Request verifi"
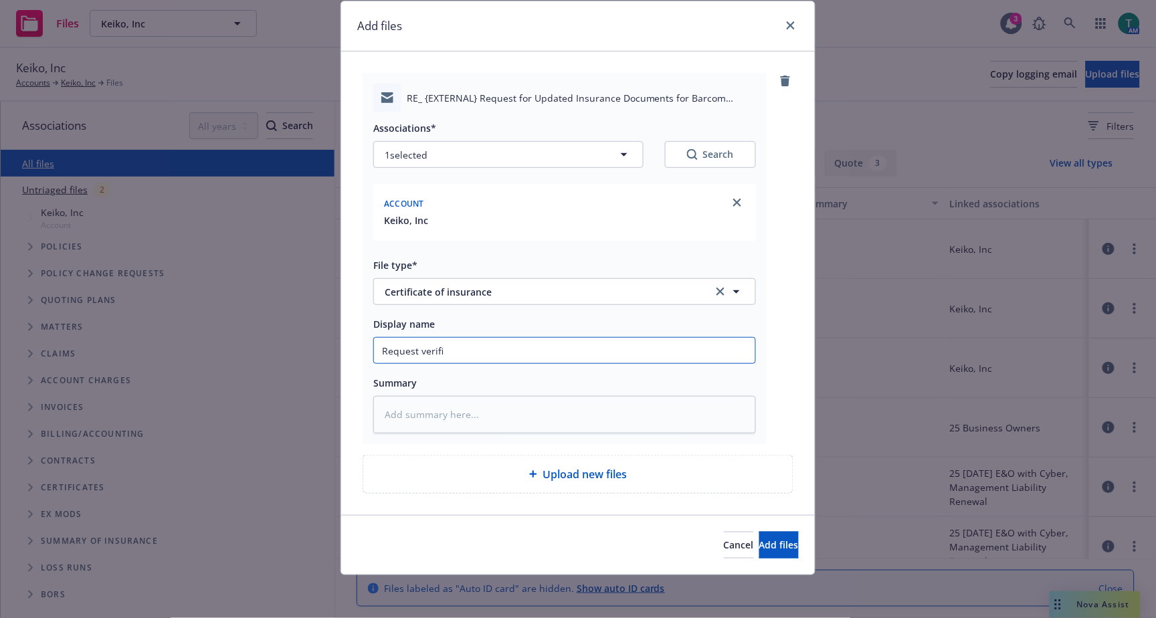
type textarea "x"
type input "Request verifica"
type textarea "x"
type input "Request verificat"
type textarea "x"
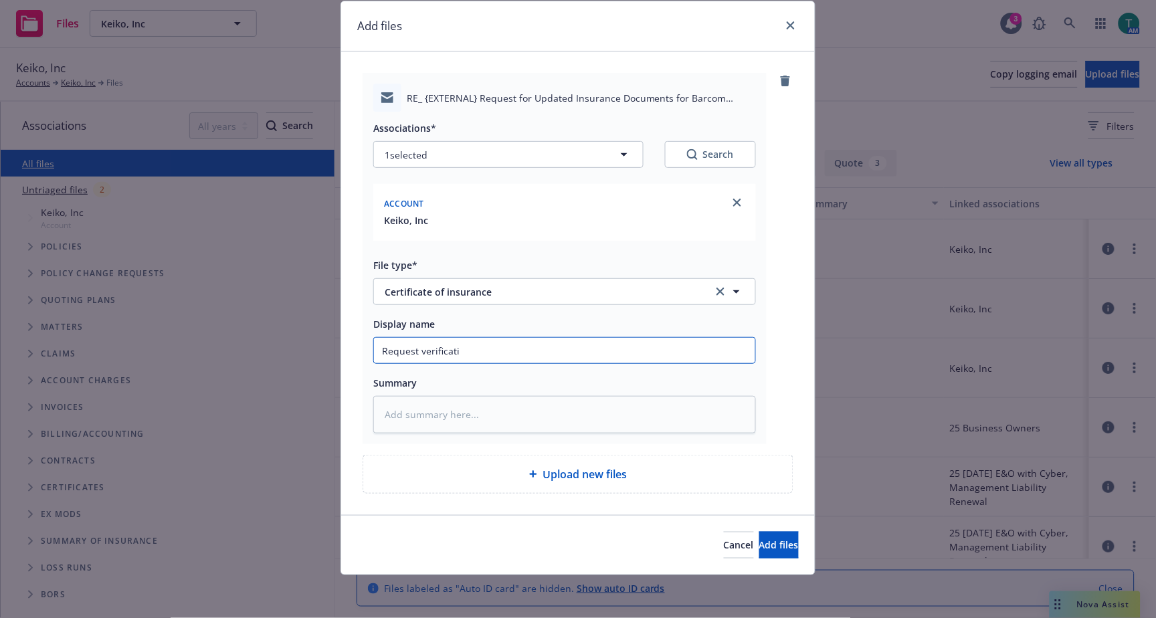
type input "Request verificatio"
type textarea "x"
type input "Request verification"
type textarea "x"
type input "Request verification o"
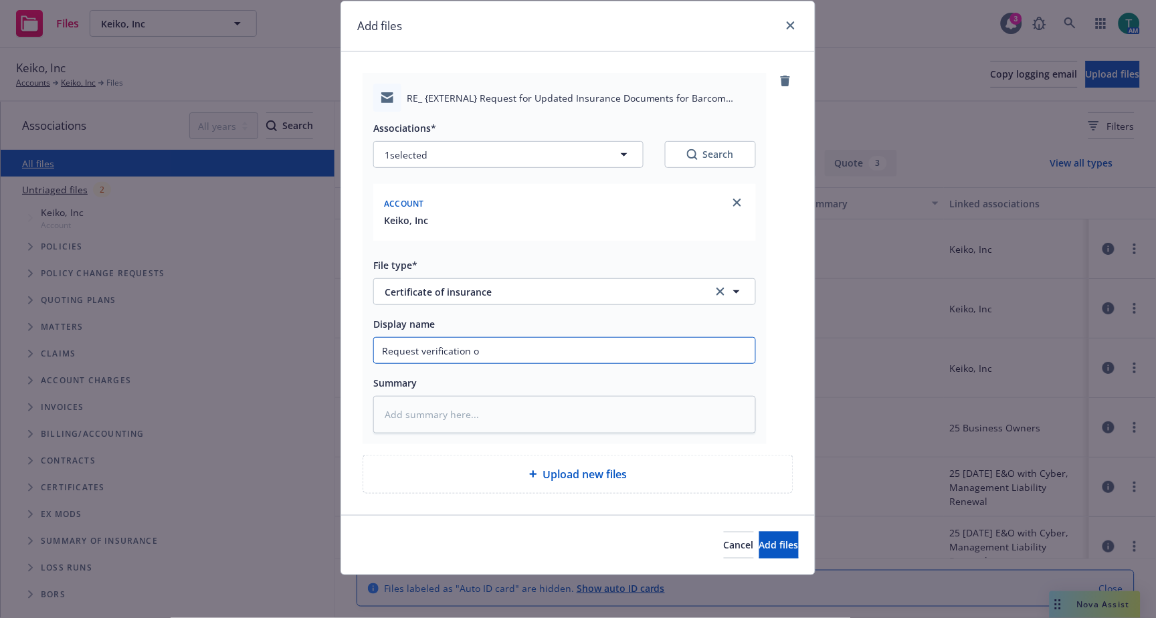
type textarea "x"
type input "Request verification of"
type textarea "x"
type input "Request verification of d"
type textarea "x"
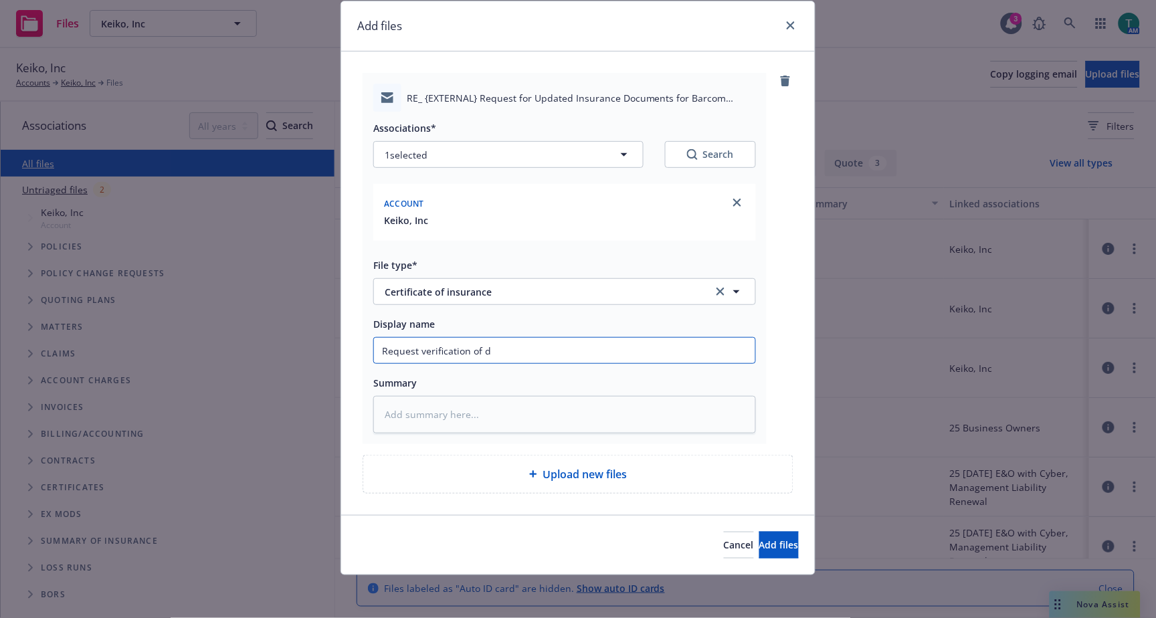
type input "Request verification of de"
type textarea "x"
type input "Request verification of det"
type textarea "x"
type input "Request verification of deta"
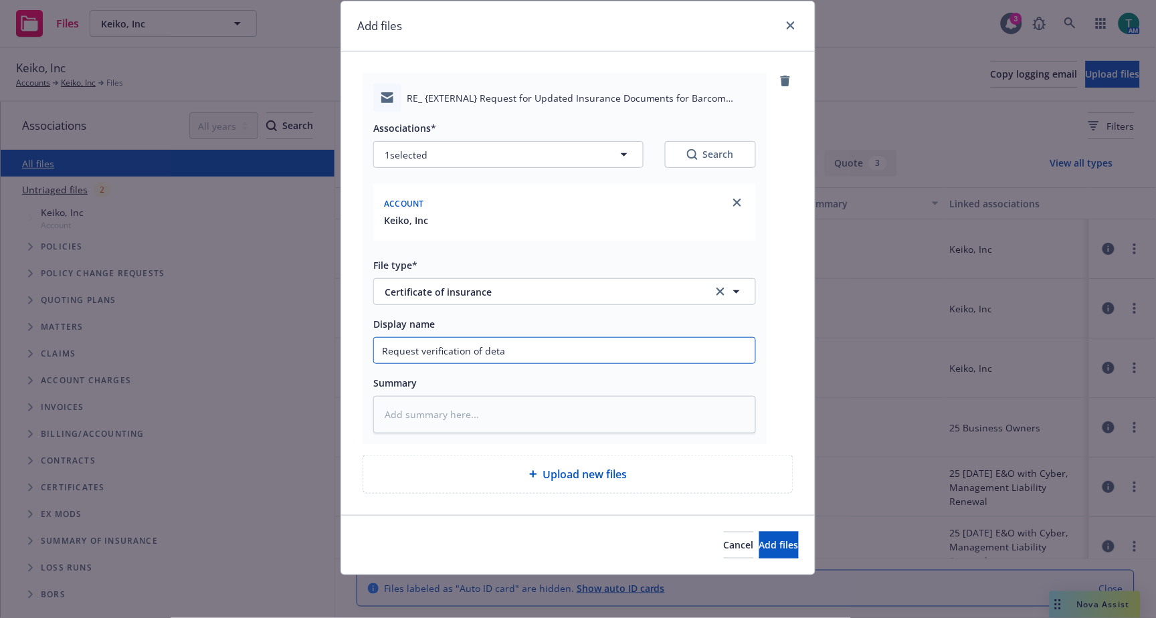
type textarea "x"
type input "Request verification of detai"
type textarea "x"
type input "Request verification of detail"
type textarea "x"
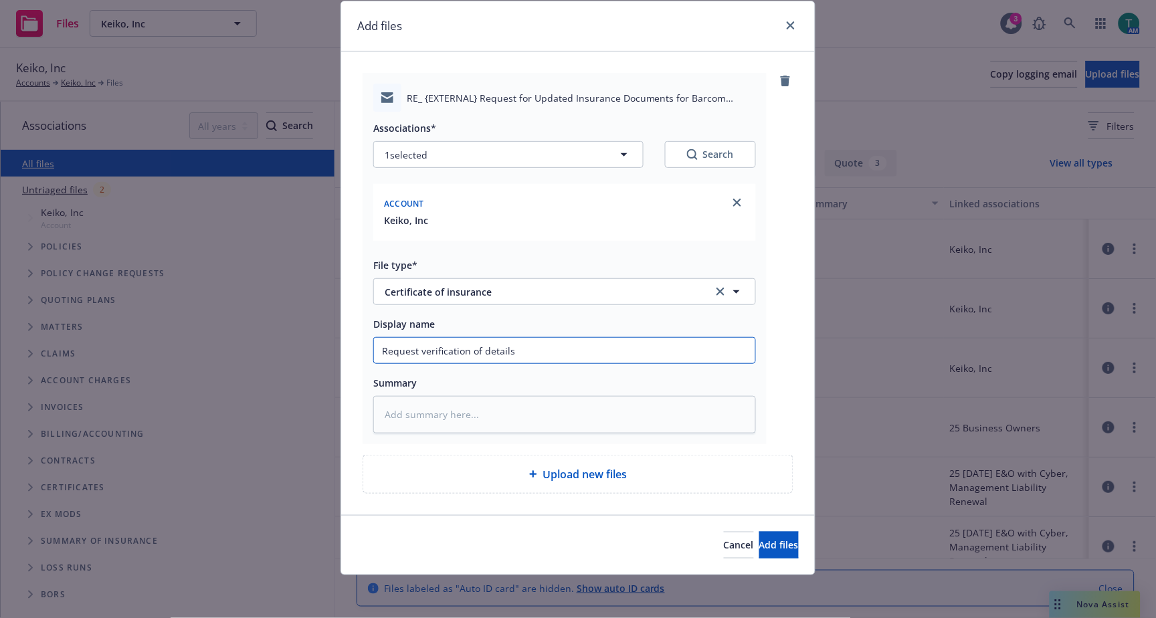
drag, startPoint x: 540, startPoint y: 348, endPoint x: 204, endPoint y: 353, distance: 336.4
click at [204, 353] on div "Add files RE_ {EXTERNAL} Request for Updated Insurance Documents for Barcom Tra…" at bounding box center [578, 309] width 1156 height 618
type input "Request verification of details"
click at [459, 425] on textarea at bounding box center [564, 414] width 383 height 37
paste textarea "Request verification of details"
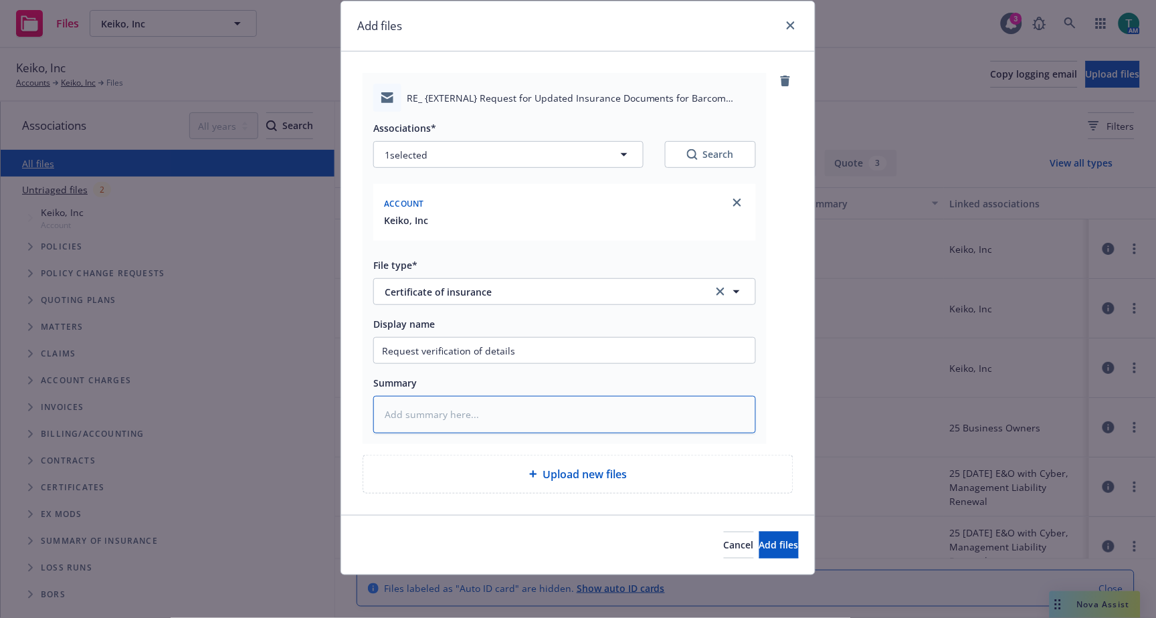
type textarea "x"
type textarea "Request verification of details"
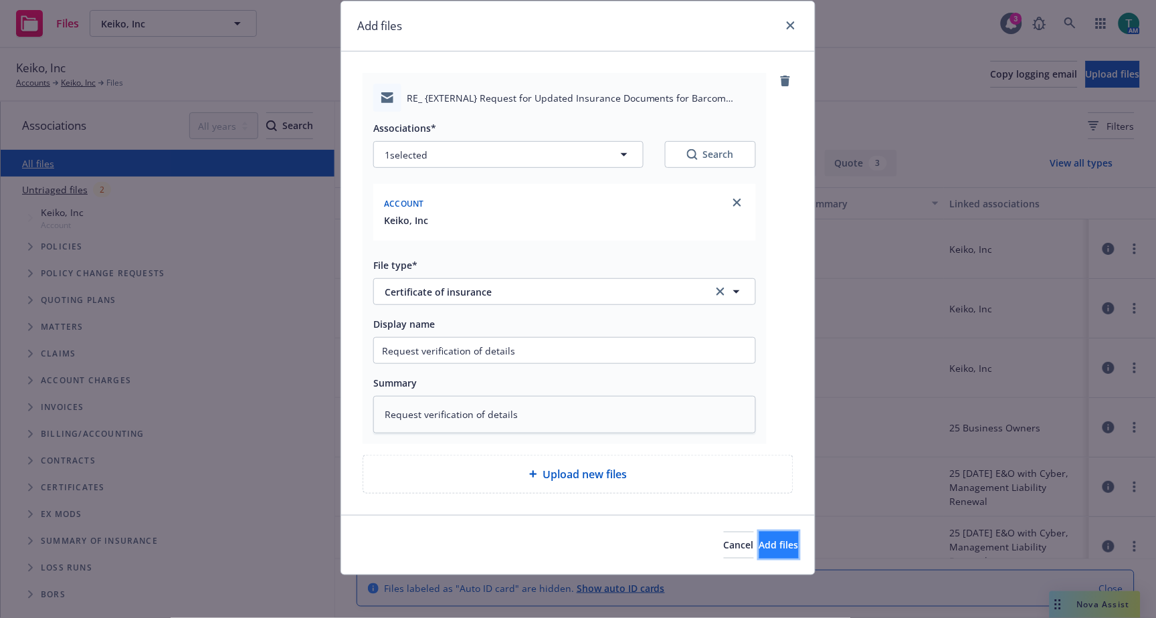
click at [763, 532] on button "Add files" at bounding box center [778, 545] width 39 height 27
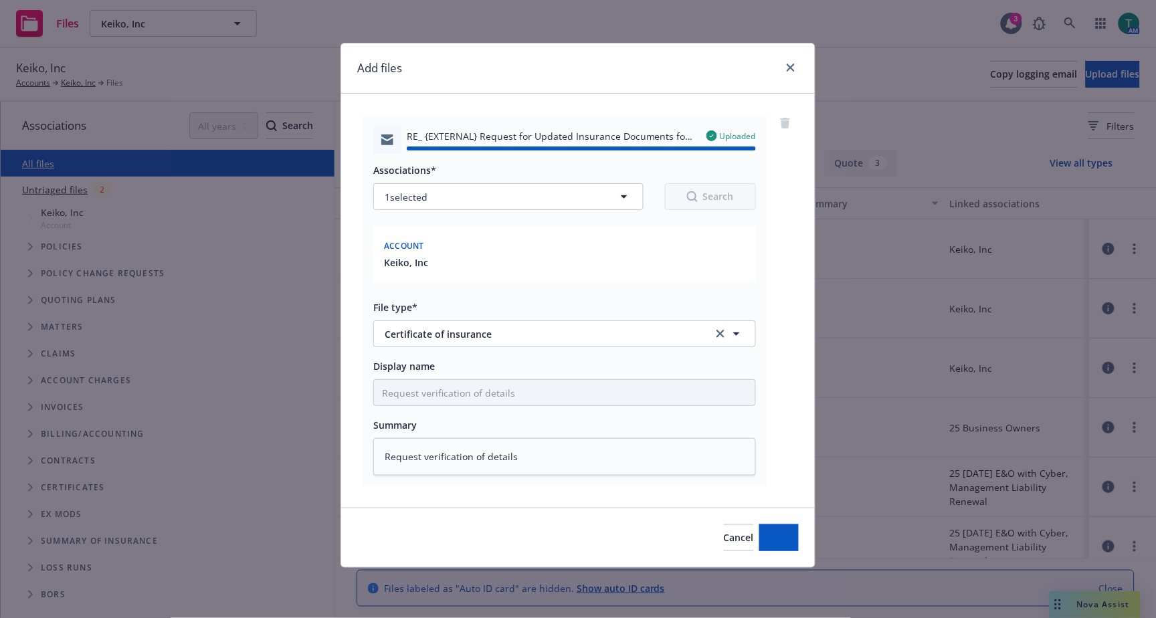
type textarea "x"
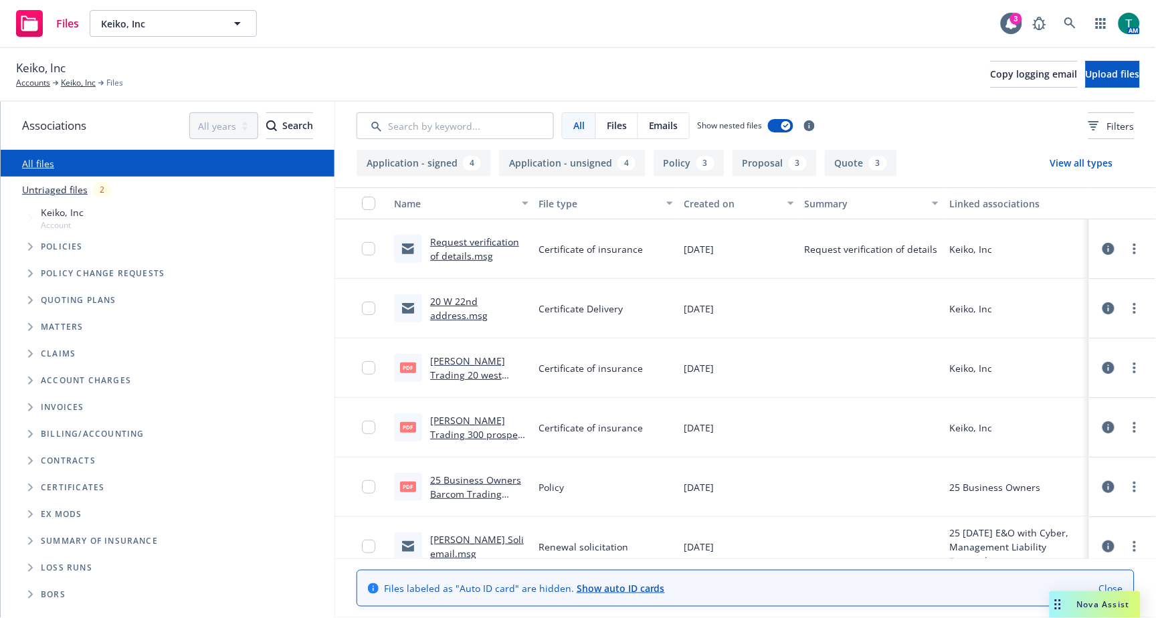
click at [1093, 607] on span "Nova Assist" at bounding box center [1103, 604] width 53 height 11
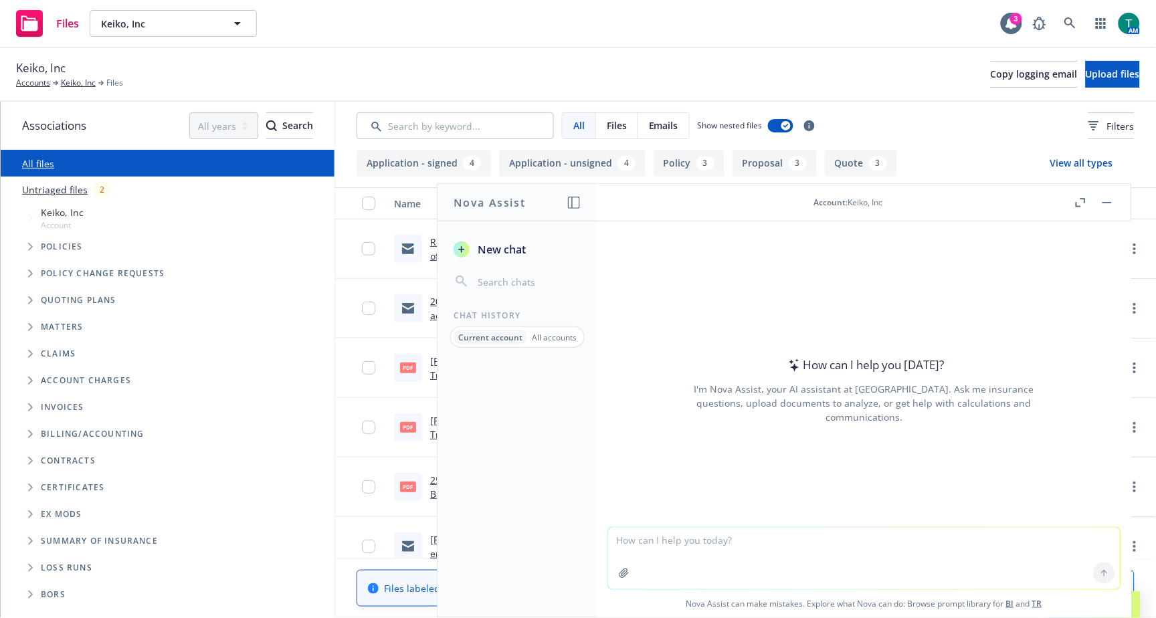
click at [693, 554] on textarea at bounding box center [864, 559] width 512 height 62
type textarea "Refine email"
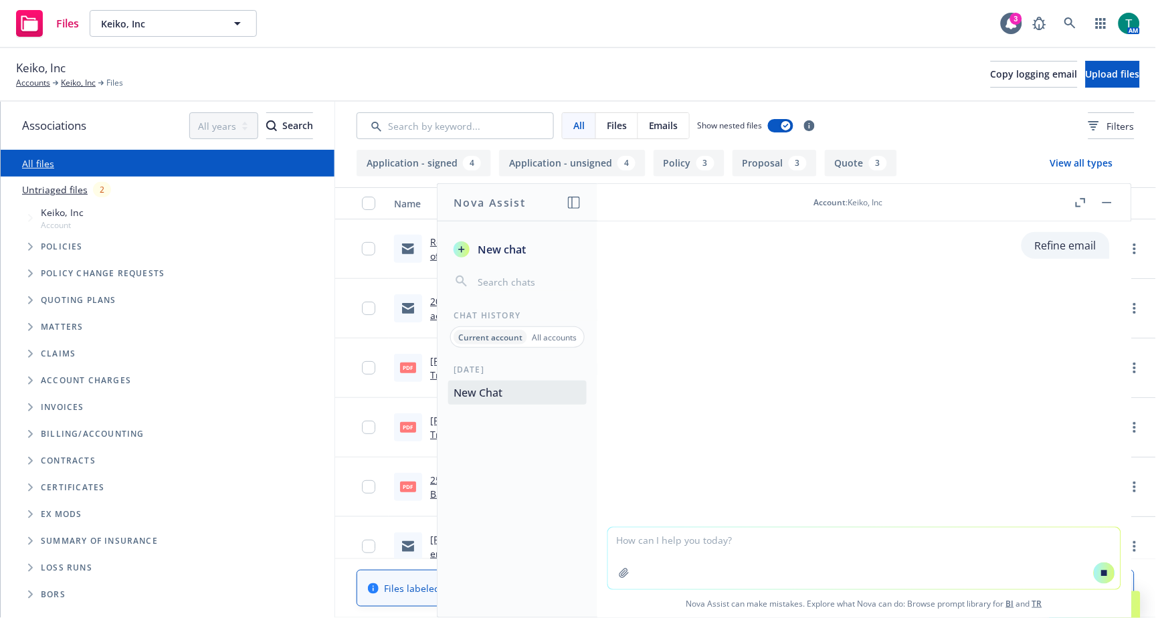
paste textarea "We look forward to catching up with you later today. Please note, our we are st…"
type textarea "We look forward to catching up with you later today. Please note, our we are st…"
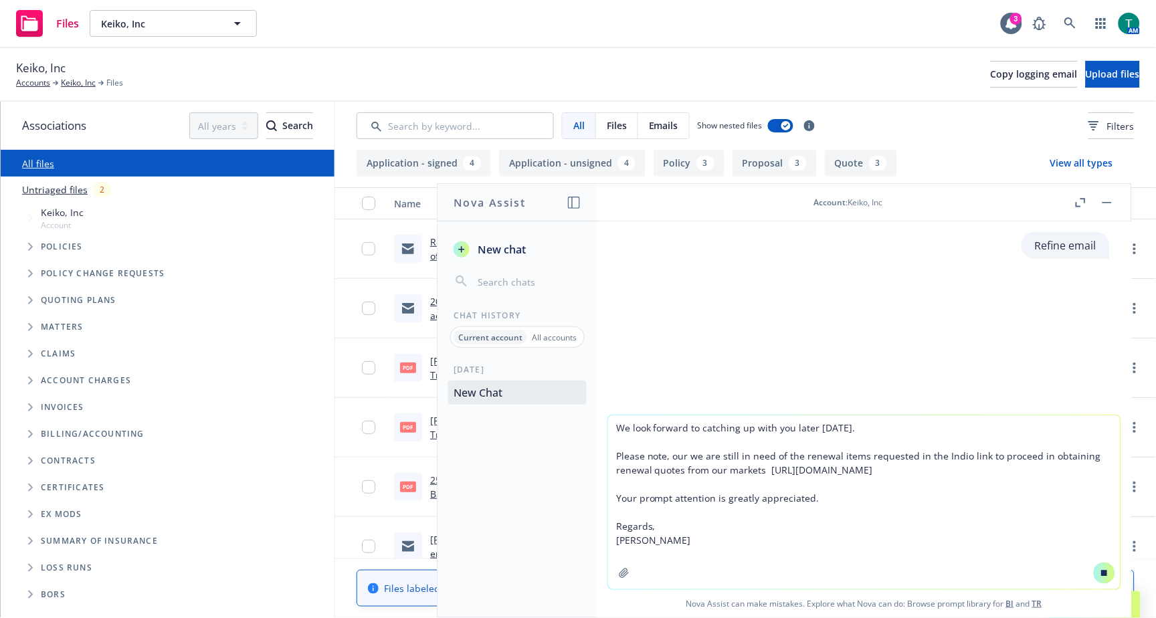
click at [669, 538] on textarea "We look forward to catching up with you later today. Please note, our we are st…" at bounding box center [864, 502] width 512 height 174
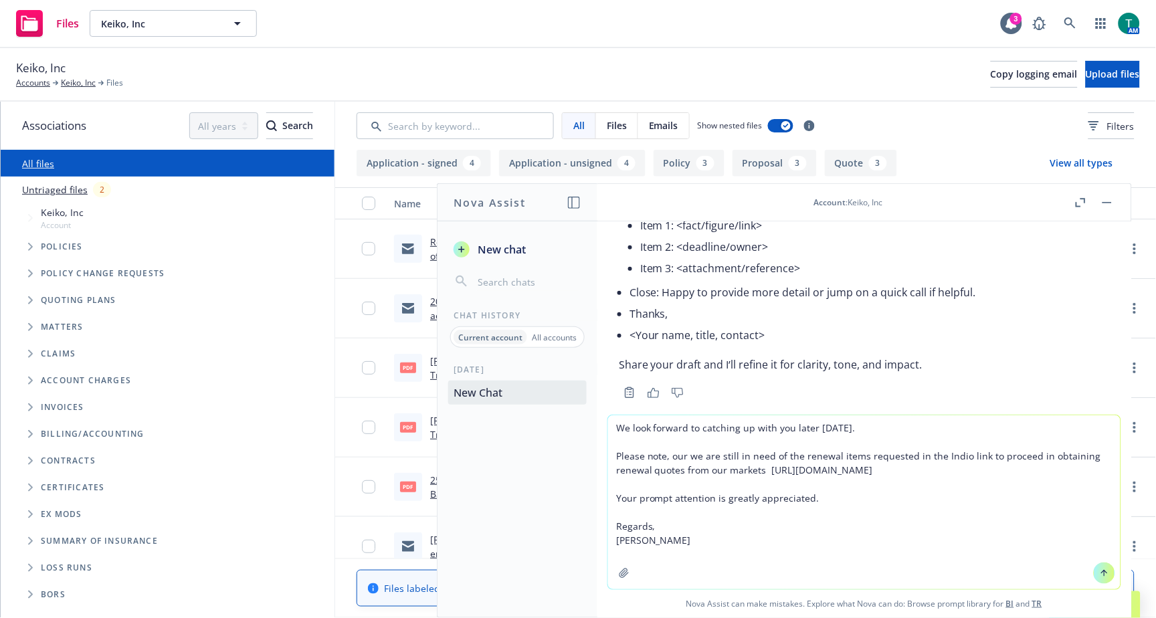
scroll to position [382, 0]
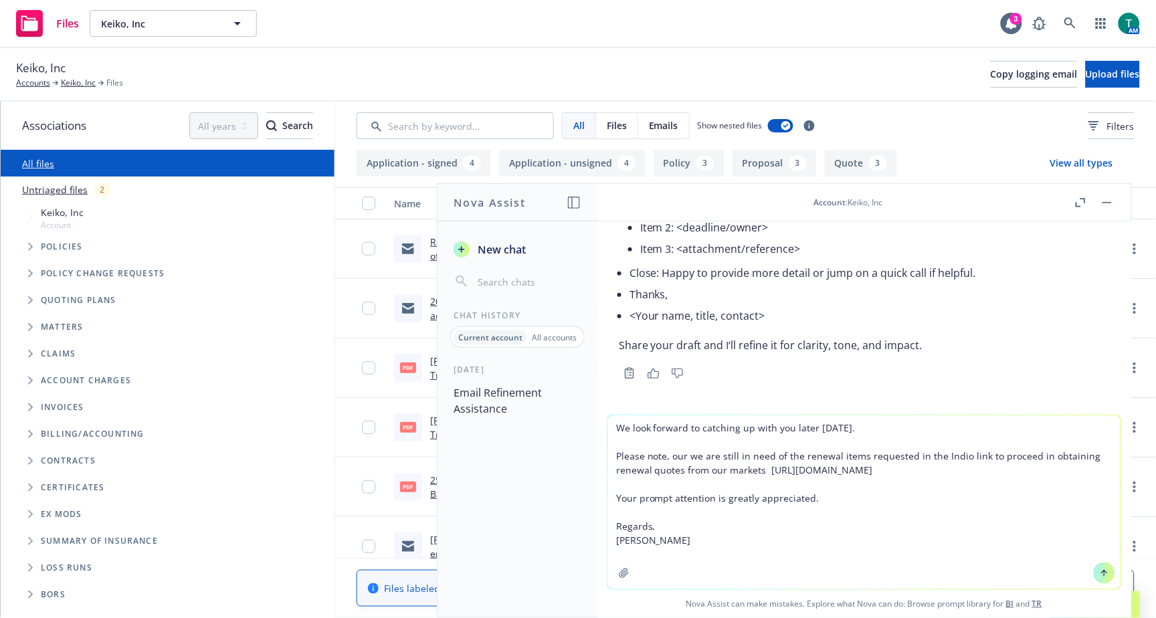
click at [669, 538] on textarea "We look forward to catching up with you later today. Please note, our we are st…" at bounding box center [864, 502] width 512 height 174
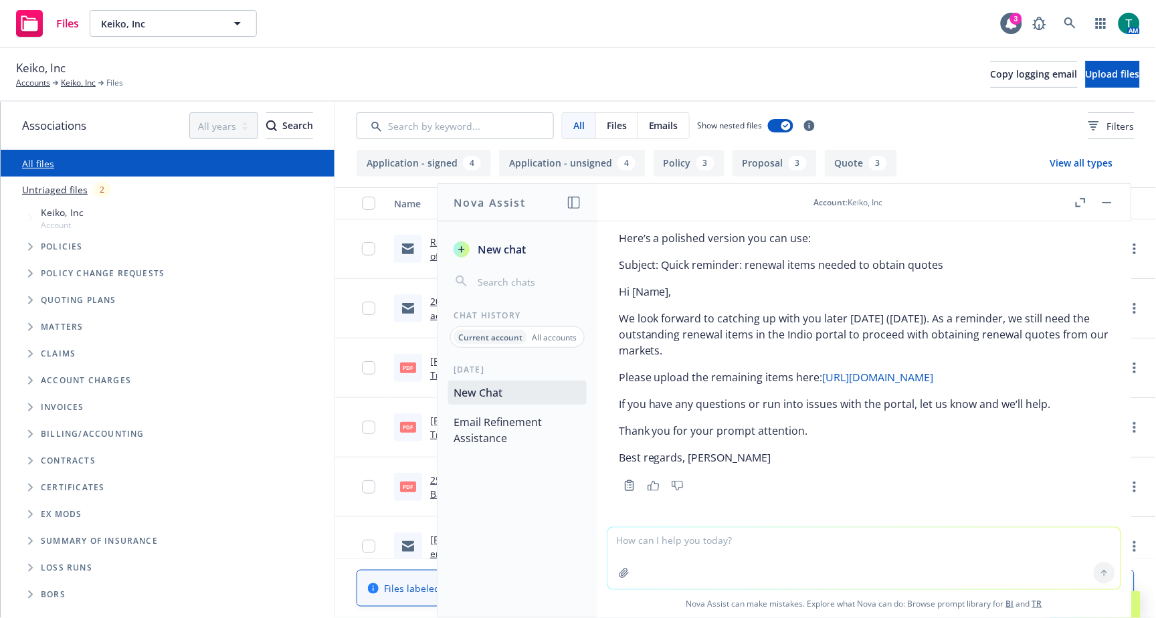
scroll to position [711, 0]
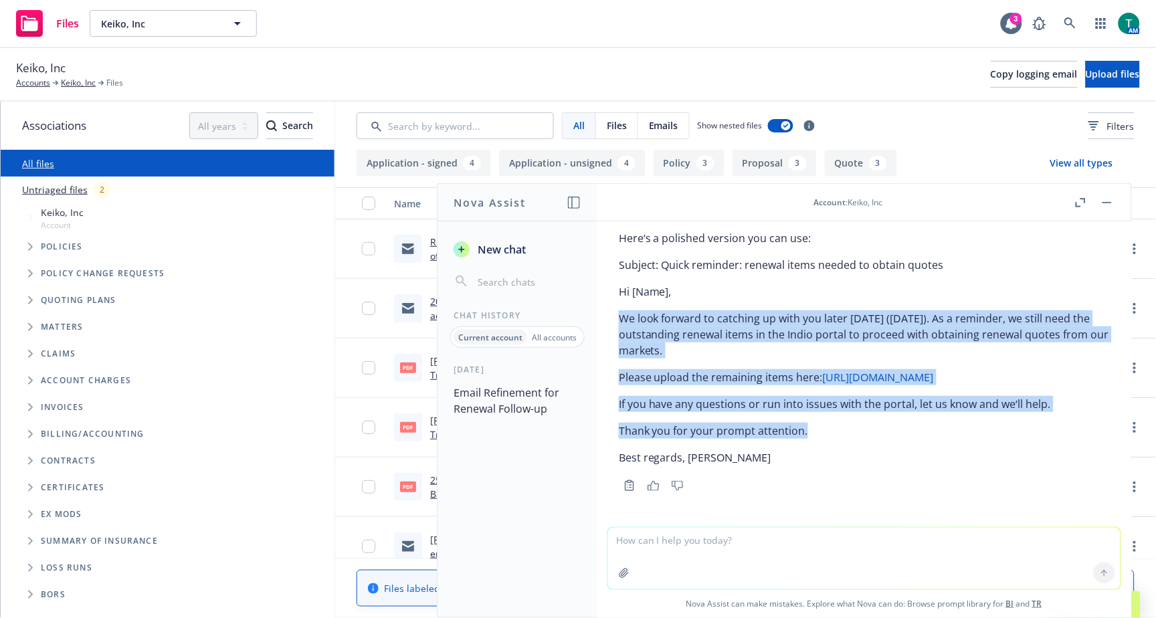
drag, startPoint x: 618, startPoint y: 317, endPoint x: 808, endPoint y: 425, distance: 218.6
click at [808, 425] on div "Here’s a polished version you can use: Subject: Quick reminder: renewal items n…" at bounding box center [864, 360] width 512 height 270
copy div "We look forward to catching up with you later today (September 25). As a remind…"
click at [1111, 203] on button "button" at bounding box center [1107, 203] width 16 height 16
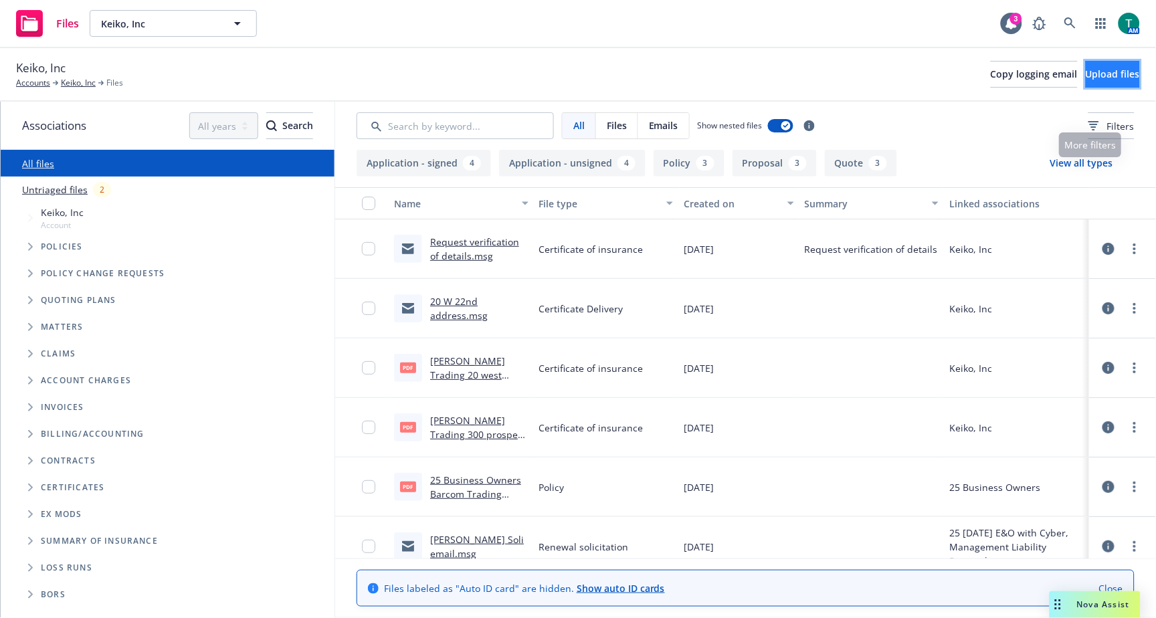
click at [1101, 70] on span "Upload files" at bounding box center [1112, 74] width 54 height 13
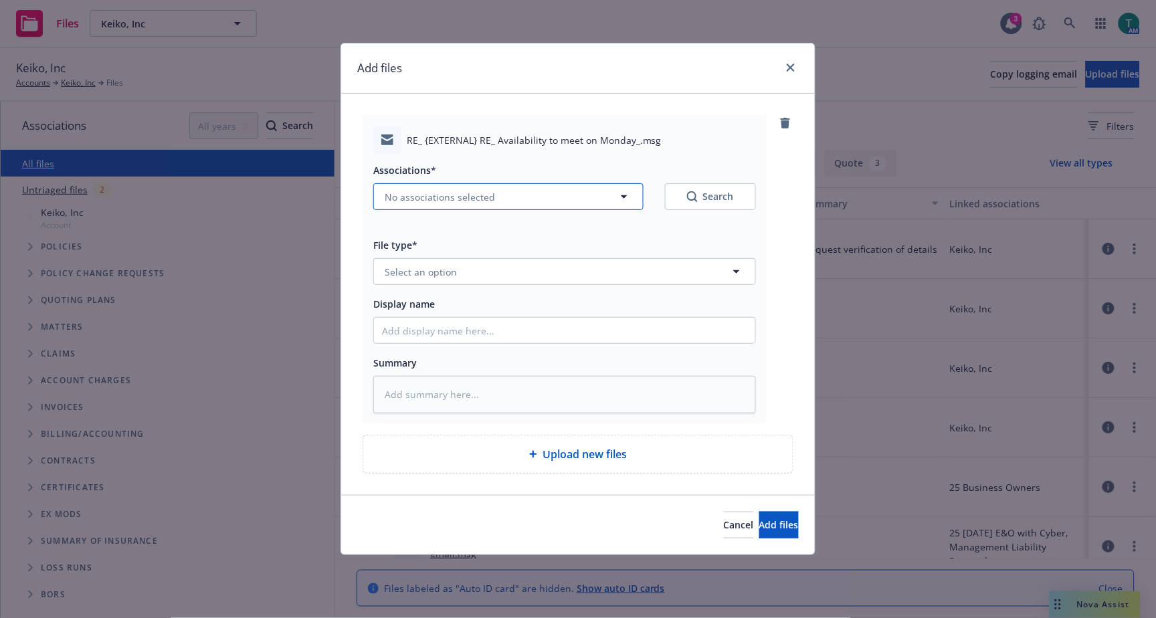
click at [411, 190] on span "No associations selected" at bounding box center [440, 197] width 110 height 14
type textarea "x"
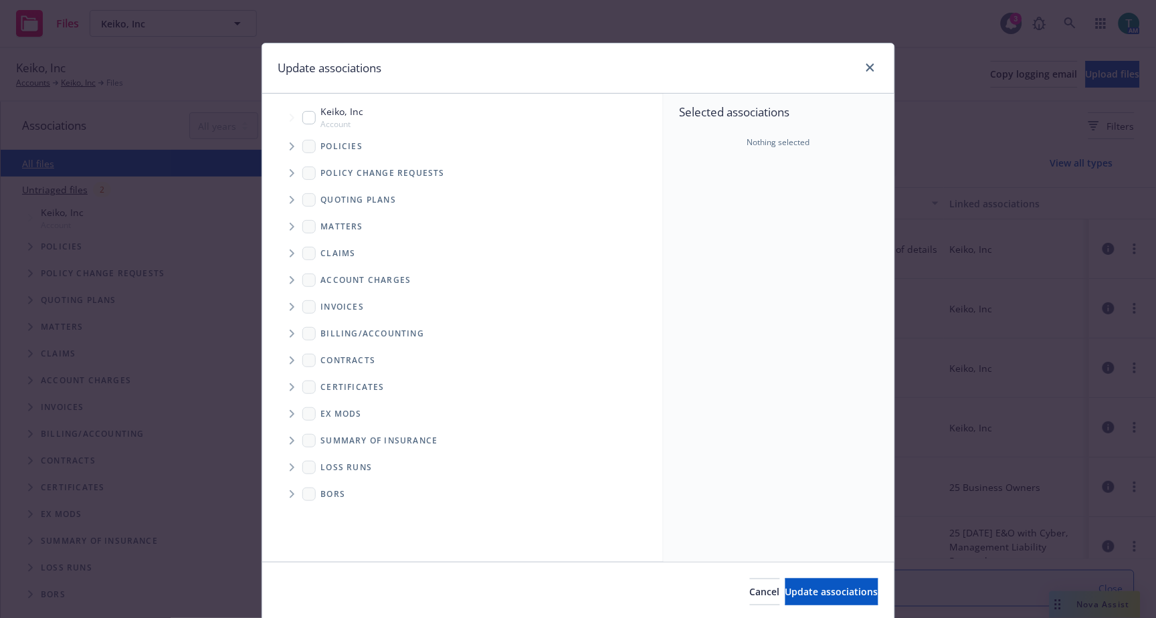
click at [304, 115] on input "Tree Example" at bounding box center [308, 117] width 13 height 13
checkbox input "true"
drag, startPoint x: 798, startPoint y: 592, endPoint x: 119, endPoint y: 190, distance: 789.7
click at [3, 441] on div "Update associations Accessibility guide for tree Tree Example. Navigate the tre…" at bounding box center [578, 309] width 1156 height 618
click at [290, 203] on icon "Tree Example" at bounding box center [292, 200] width 5 height 8
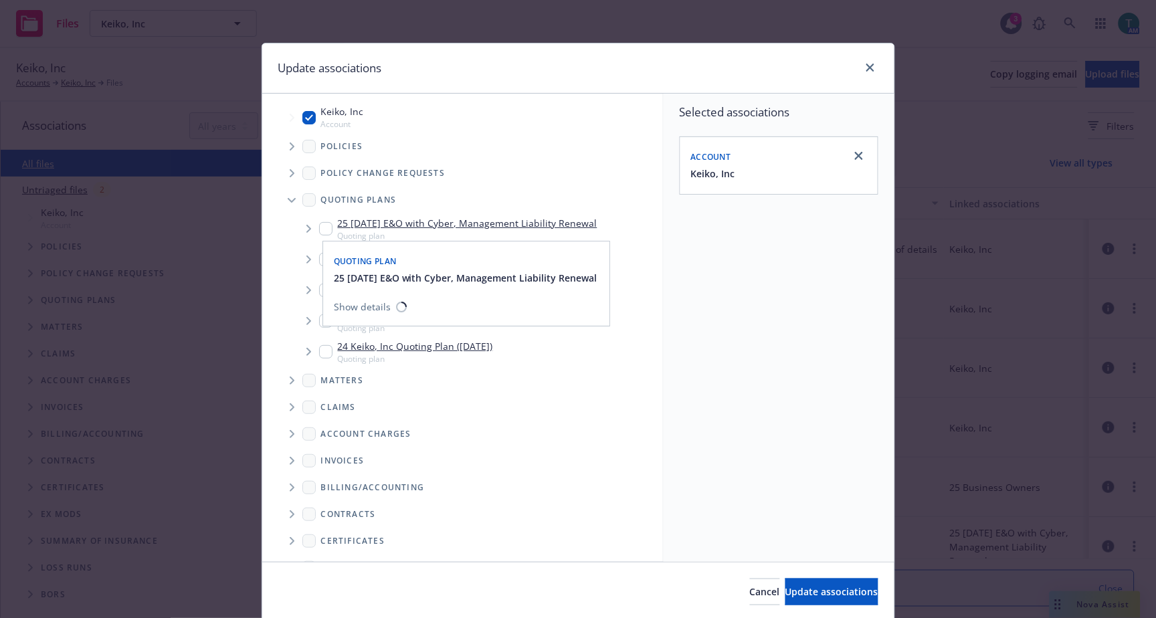
click at [319, 223] on div "25 10/16/25 E&O with Cyber, Management Liability Renewal Quoting plan" at bounding box center [458, 228] width 278 height 25
checkbox input "true"
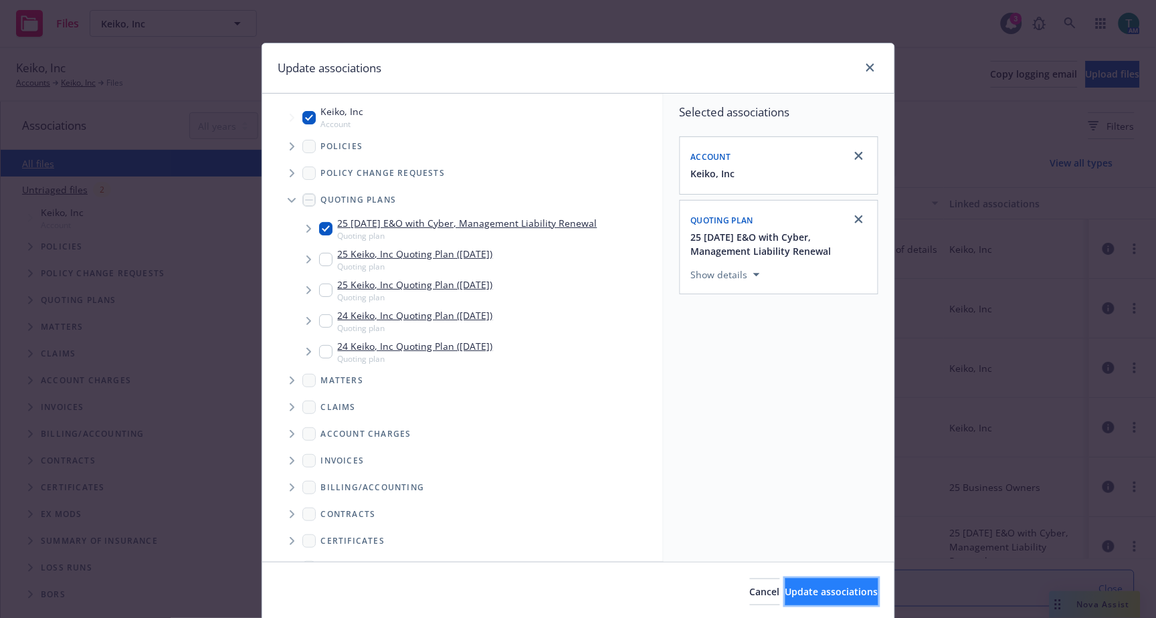
click at [813, 587] on span "Update associations" at bounding box center [831, 591] width 93 height 13
type textarea "x"
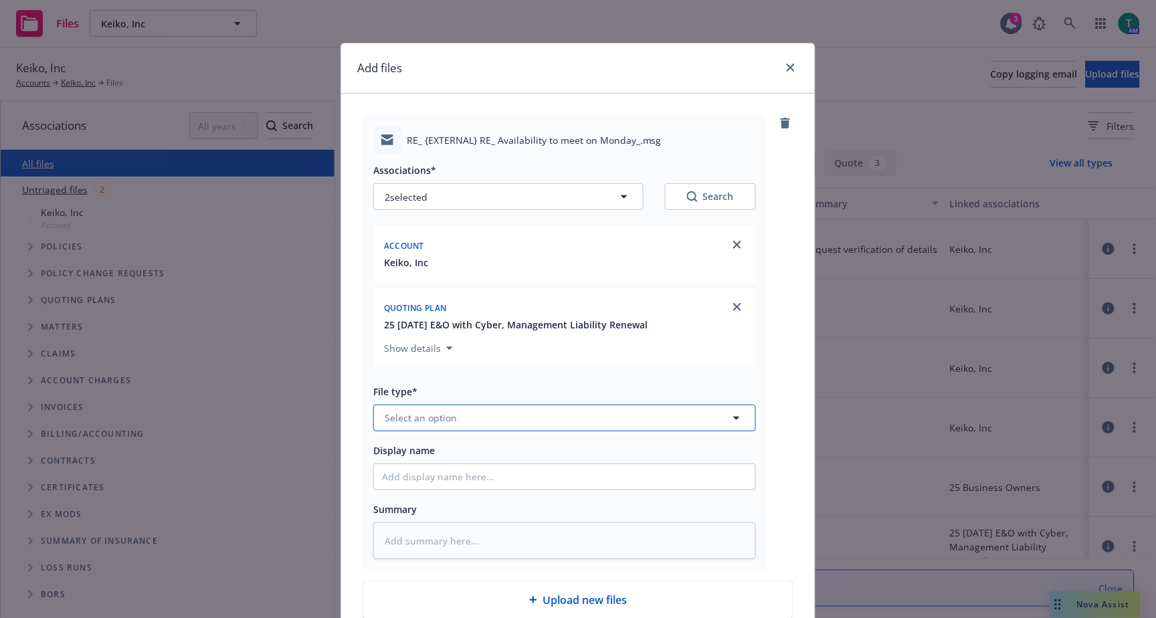
click at [423, 423] on span "Select an option" at bounding box center [421, 418] width 72 height 14
type input "U"
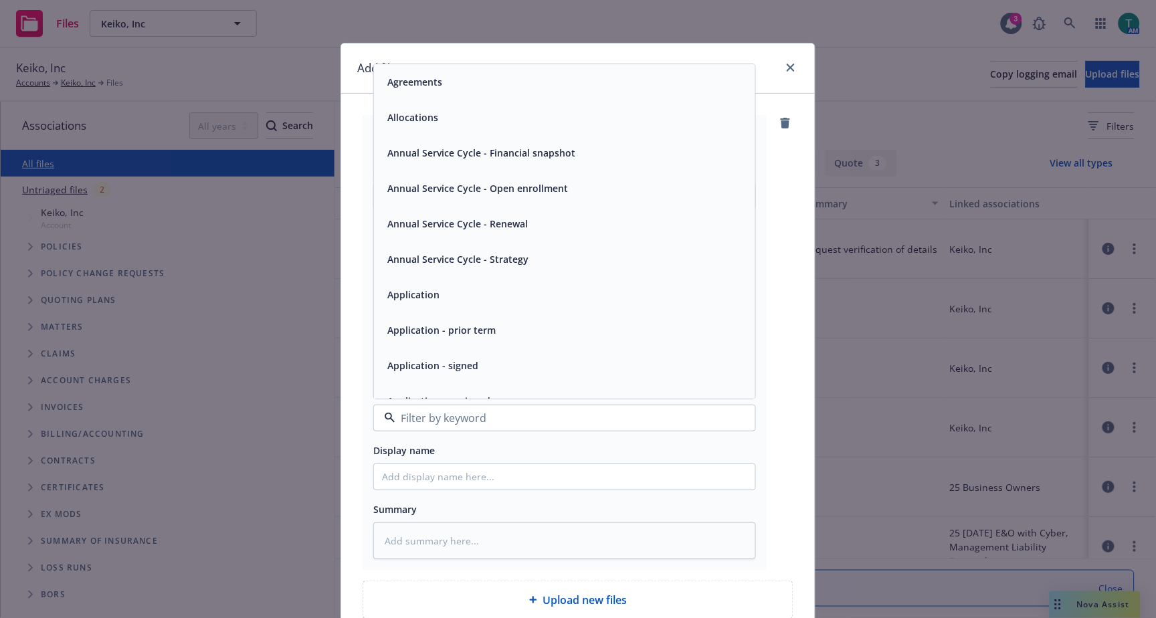
type input "F"
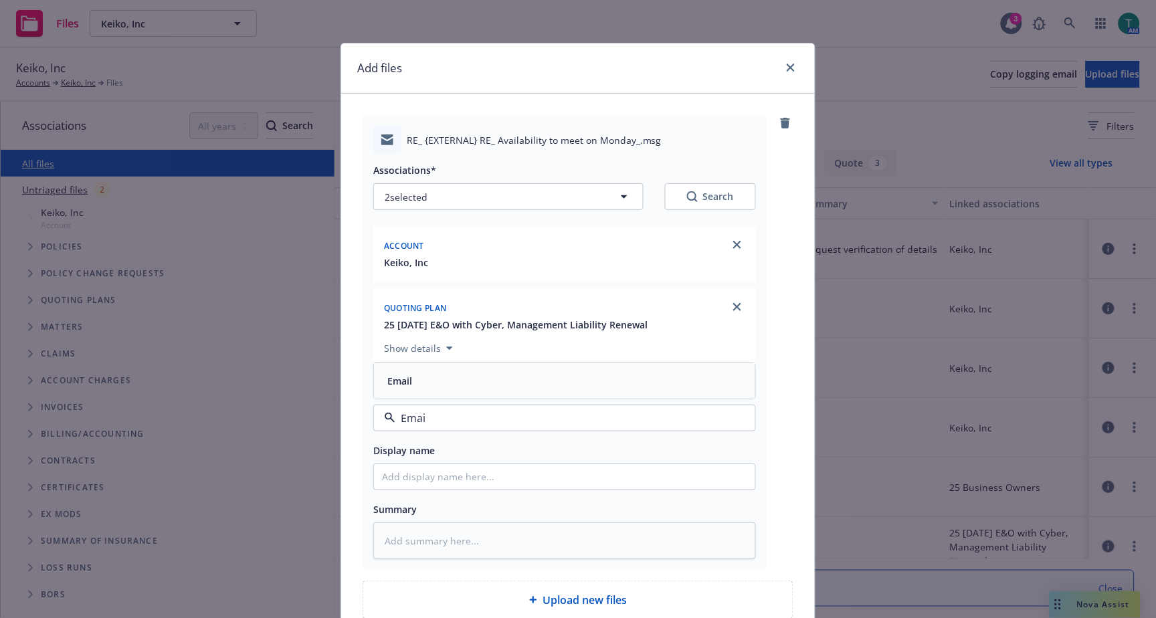
type input "Email"
click at [443, 379] on div "Email" at bounding box center [564, 380] width 365 height 19
drag, startPoint x: 429, startPoint y: 489, endPoint x: 425, endPoint y: 482, distance: 7.8
click at [429, 487] on input "Display name" at bounding box center [564, 476] width 381 height 25
type textarea "x"
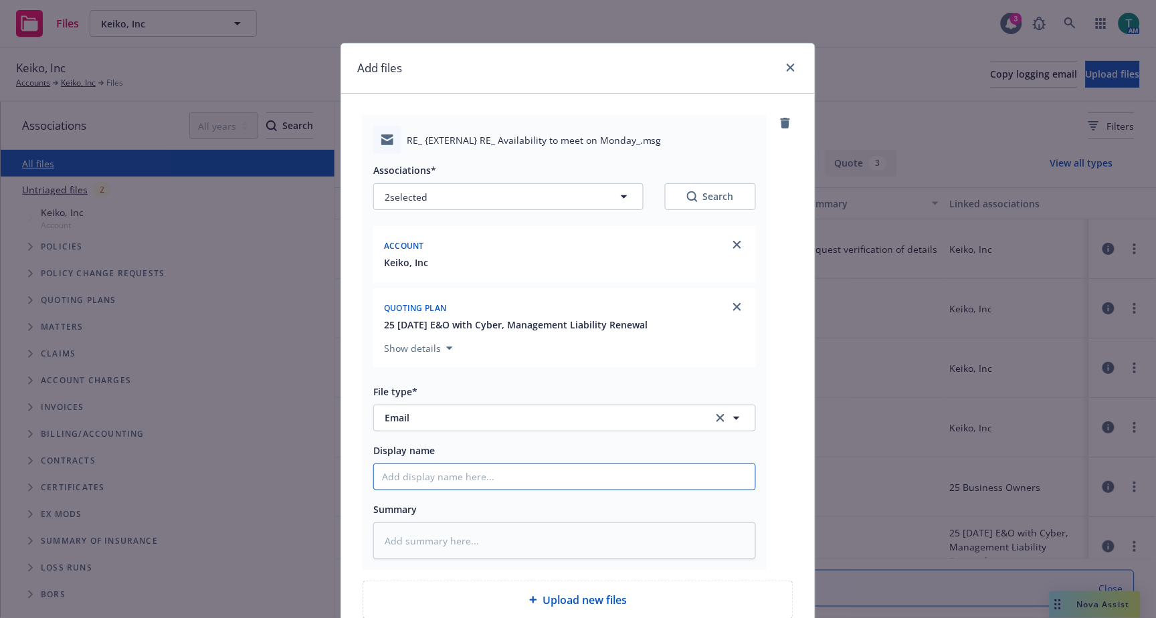
type input "F"
type textarea "x"
type input "Fo"
type textarea "x"
type input "Fol"
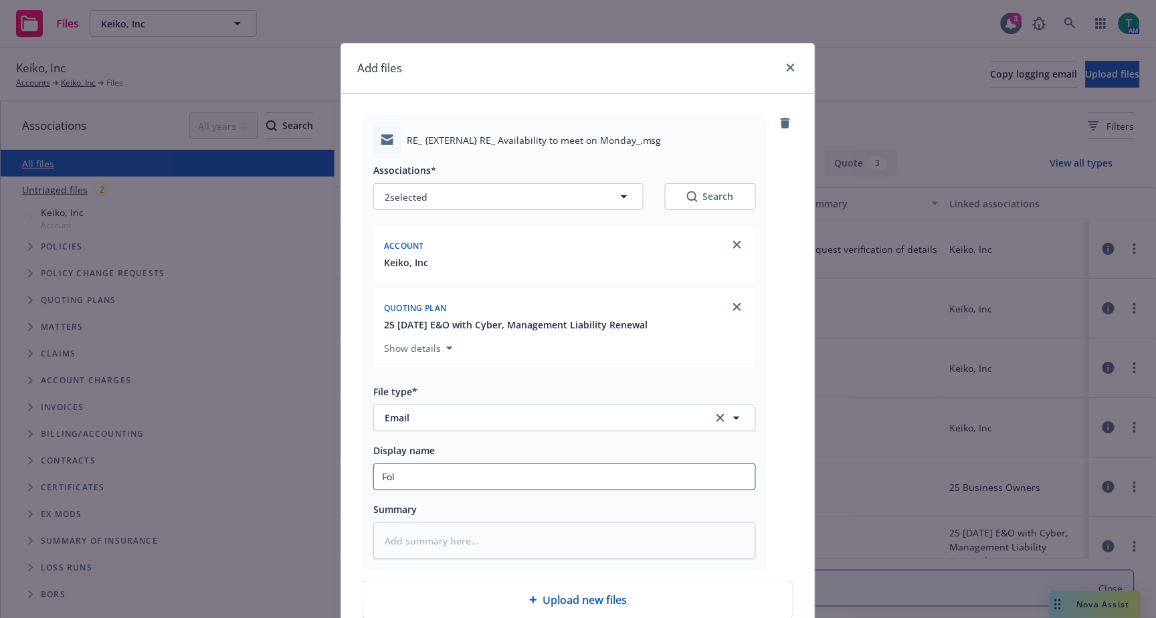
type textarea "x"
type input "Foll"
type textarea "x"
type input "Follo"
type textarea "x"
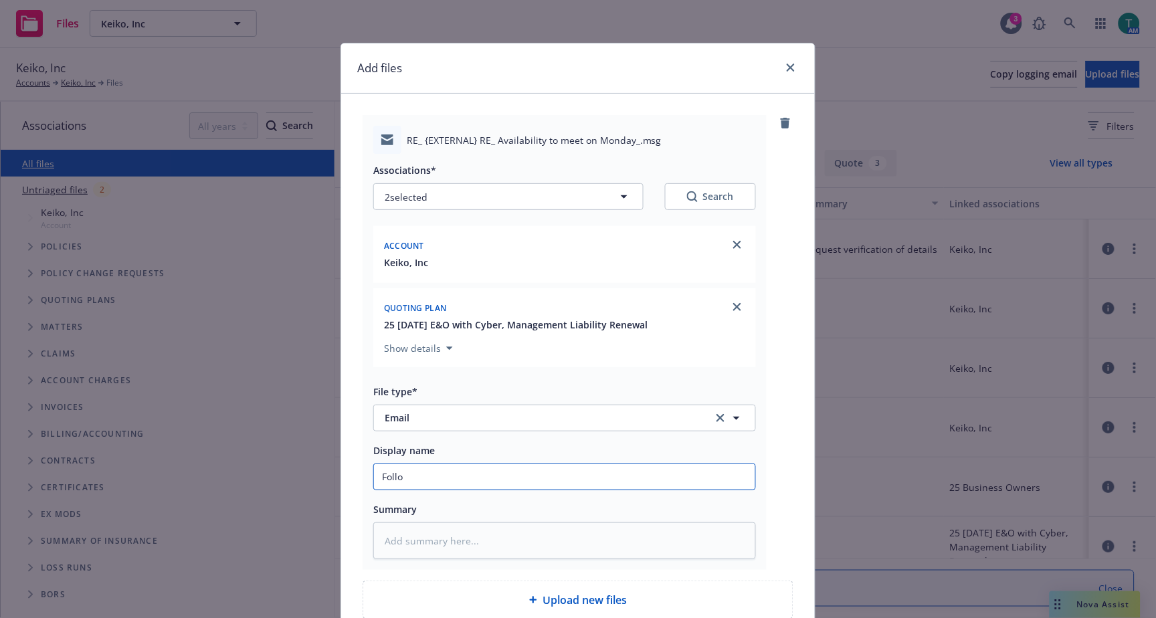
type input "Follow"
type textarea "x"
type input "Follow u"
type textarea "x"
type input "Follow up"
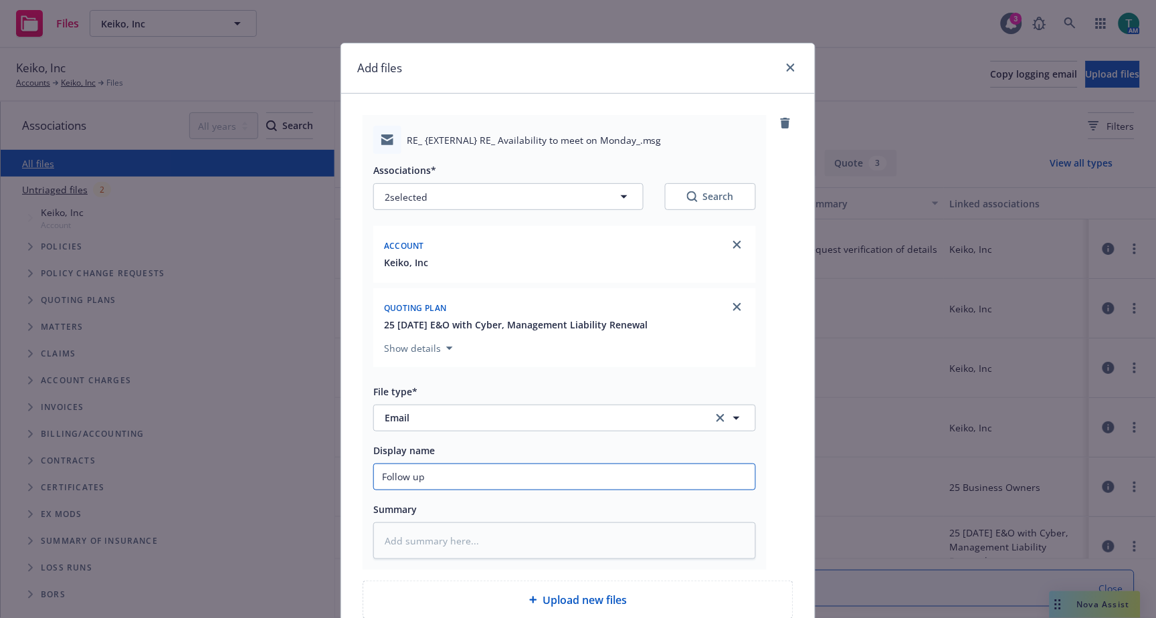
type textarea "x"
type input "Follow up"
type textarea "x"
type input "Follow up fo"
type textarea "x"
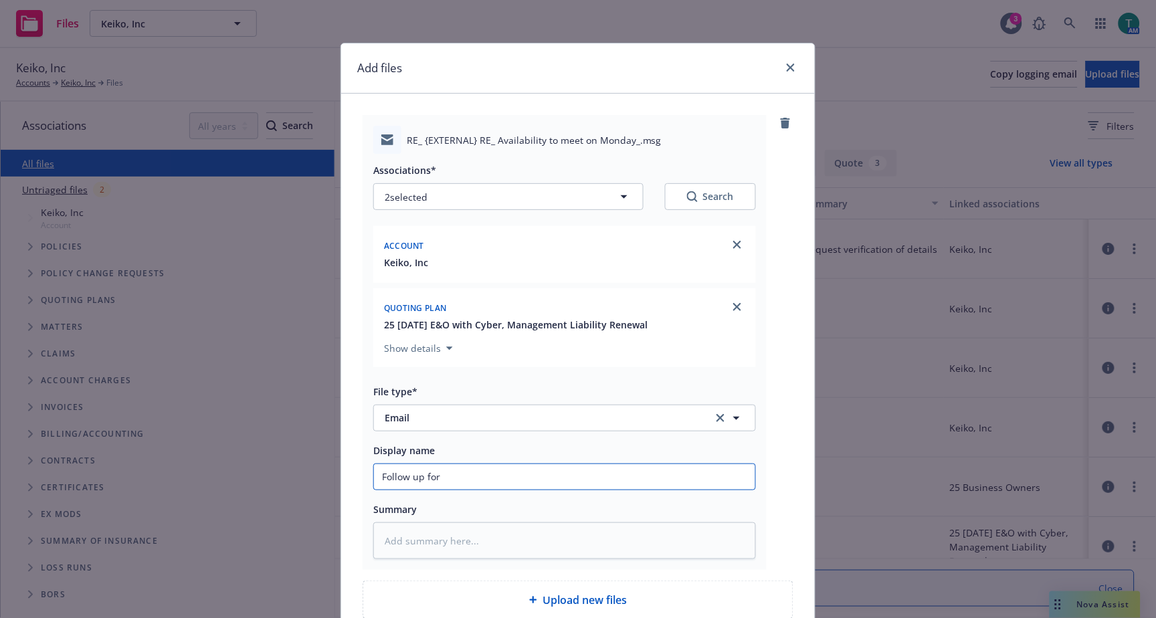
type input "Follow up for"
type textarea "x"
type input "Follow up for R"
type textarea "x"
type input "Follow up for RN"
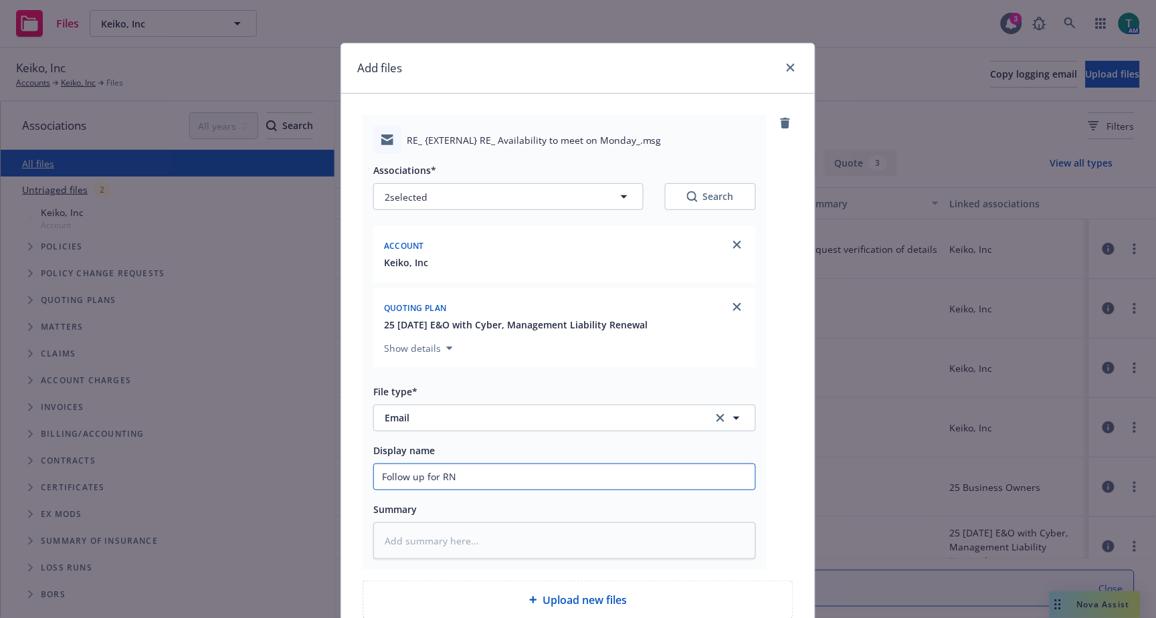
type textarea "x"
type input "Follow up for RN i"
type textarea "x"
type input "Follow up for RN in"
type textarea "x"
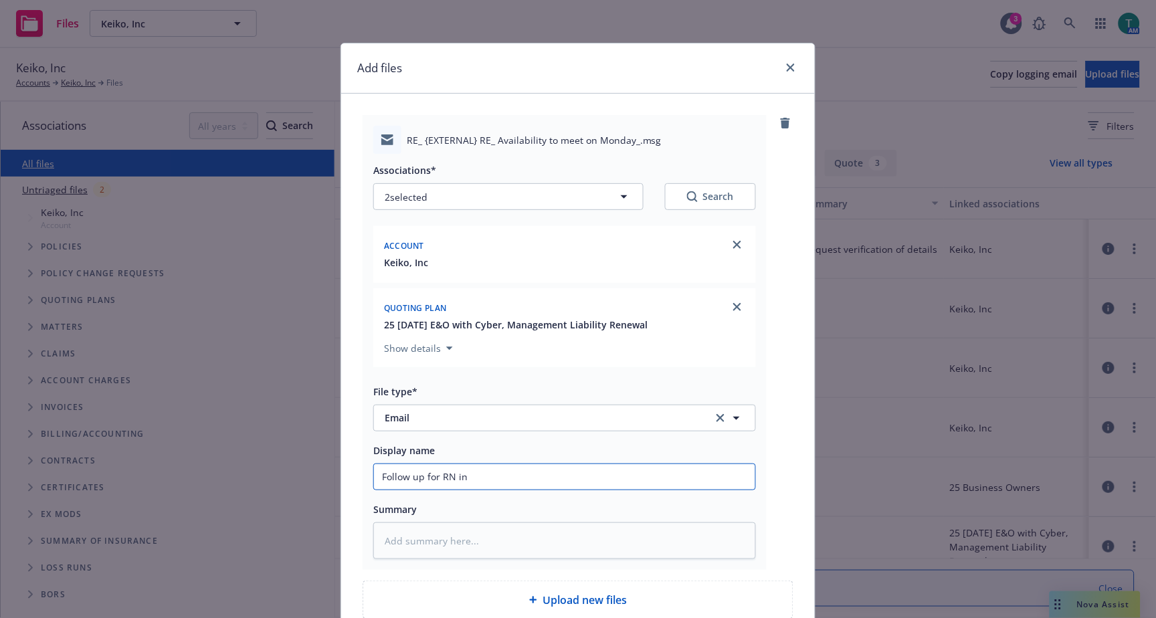
type input "Follow up for RN inf"
type textarea "x"
drag, startPoint x: 403, startPoint y: 475, endPoint x: 154, endPoint y: 483, distance: 249.6
click at [154, 483] on div "Add files RE_ {EXTERNAL} RE_ Availability to meet on Monday_.msg Associations* …" at bounding box center [578, 309] width 1156 height 618
type input "Follow up for RN info"
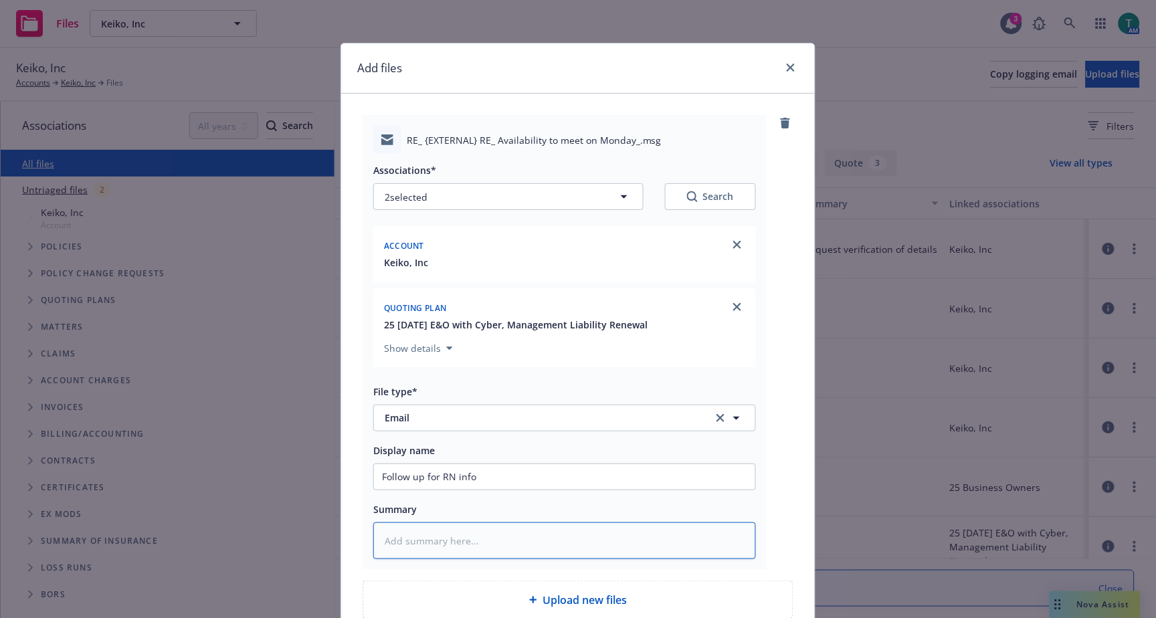
click at [397, 530] on textarea at bounding box center [564, 540] width 383 height 37
paste textarea "Follow up for RN info"
type textarea "x"
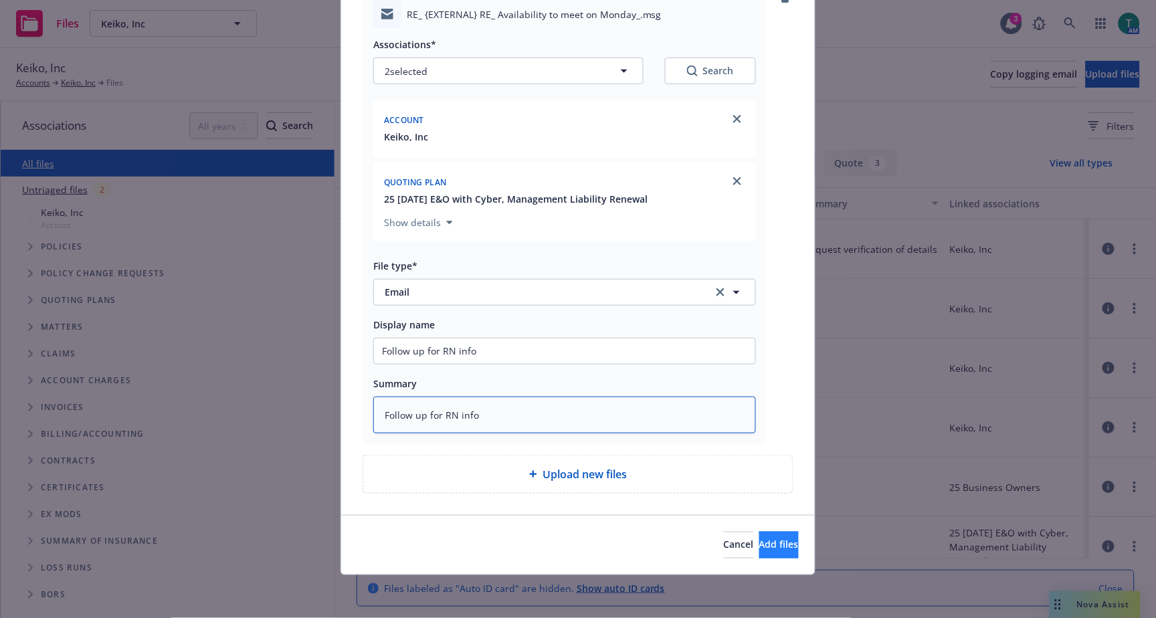
type textarea "Follow up for RN info"
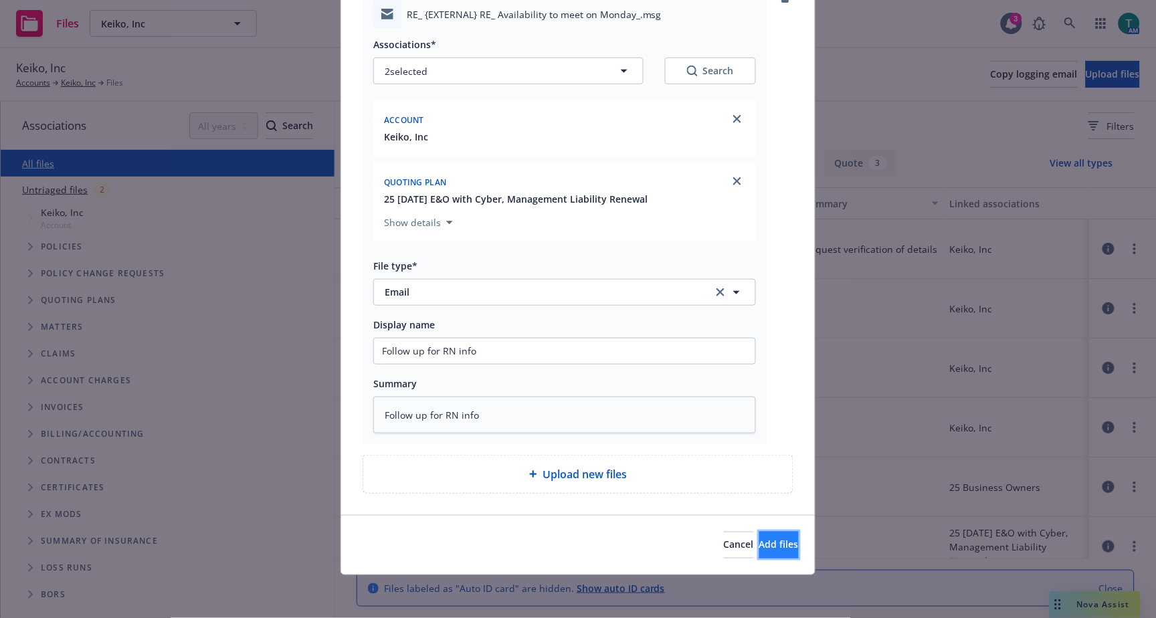
click at [765, 543] on span "Add files" at bounding box center [778, 544] width 39 height 13
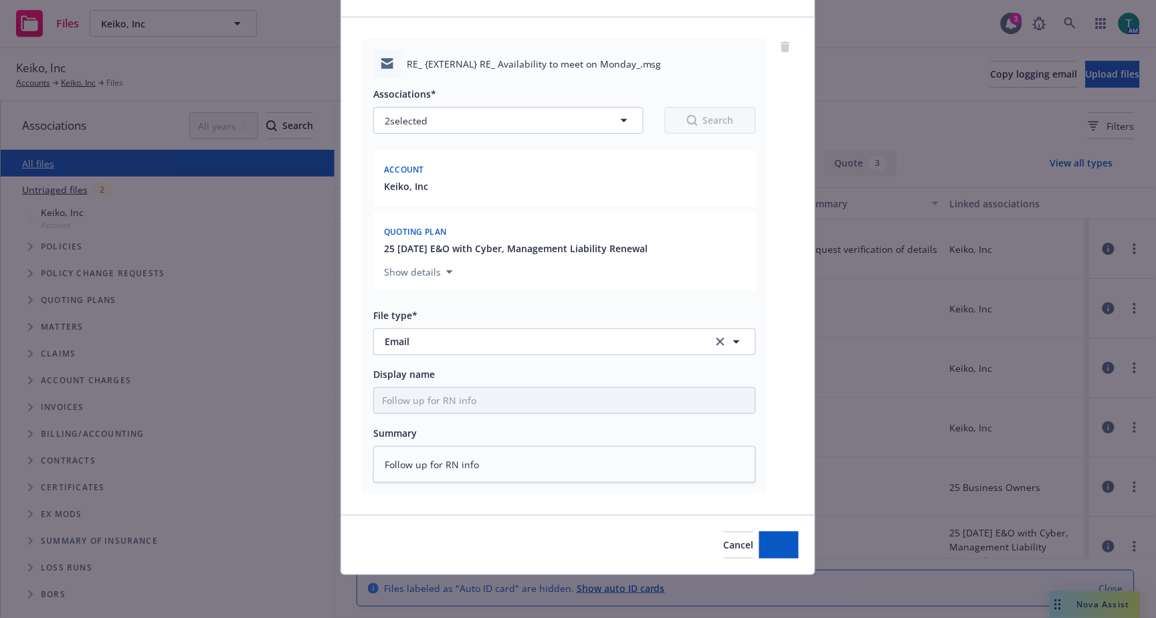
scroll to position [78, 0]
type textarea "x"
